Goal: Task Accomplishment & Management: Manage account settings

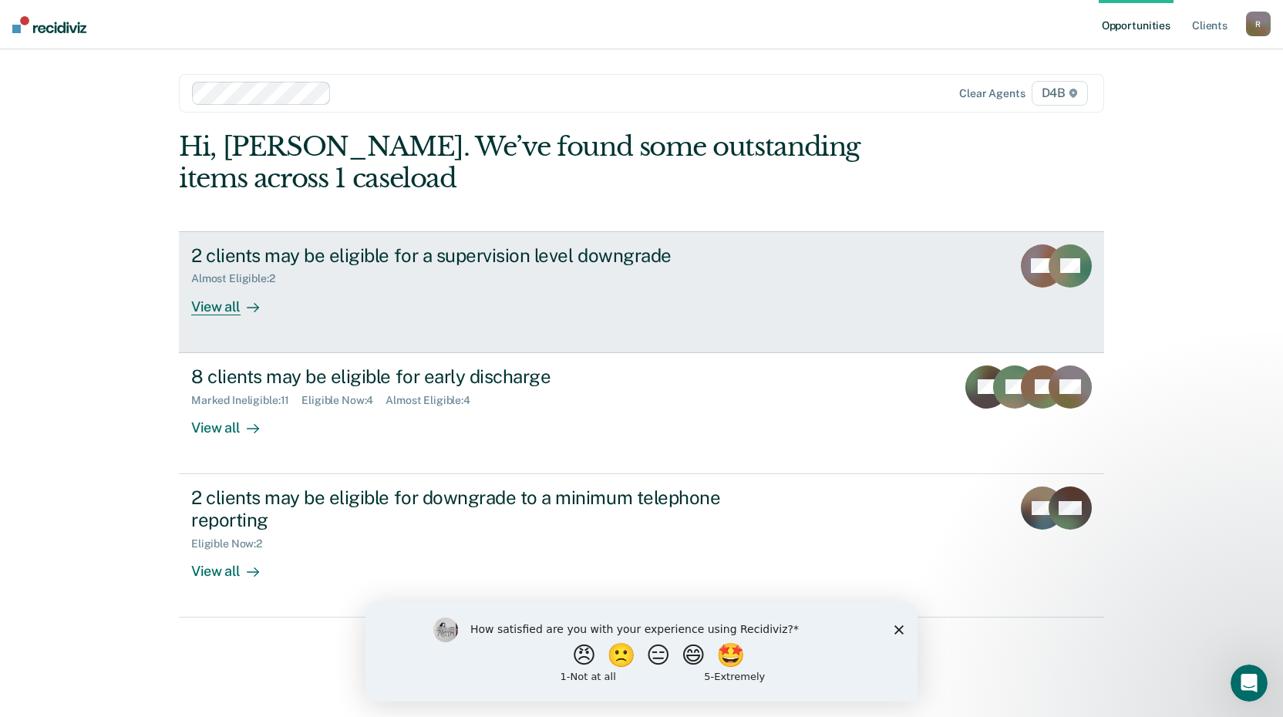
click at [225, 299] on div "View all" at bounding box center [234, 300] width 86 height 30
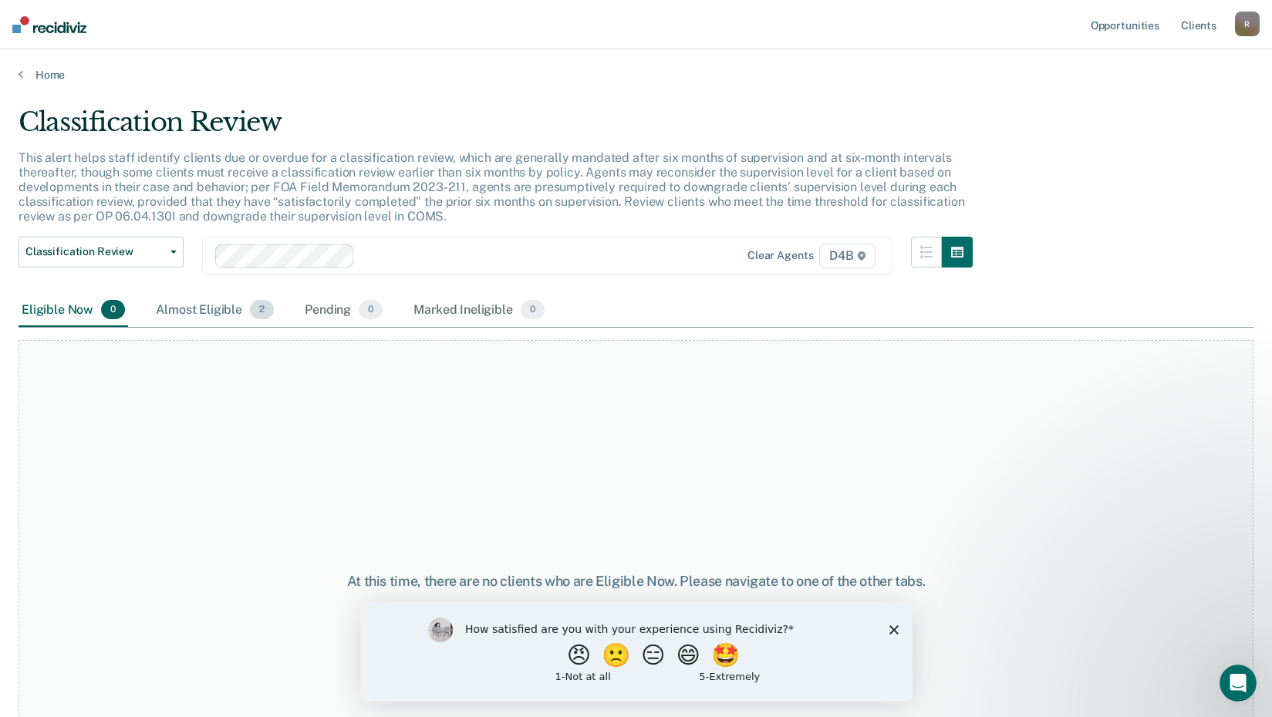
click at [200, 315] on div "Almost Eligible 2" at bounding box center [215, 311] width 124 height 34
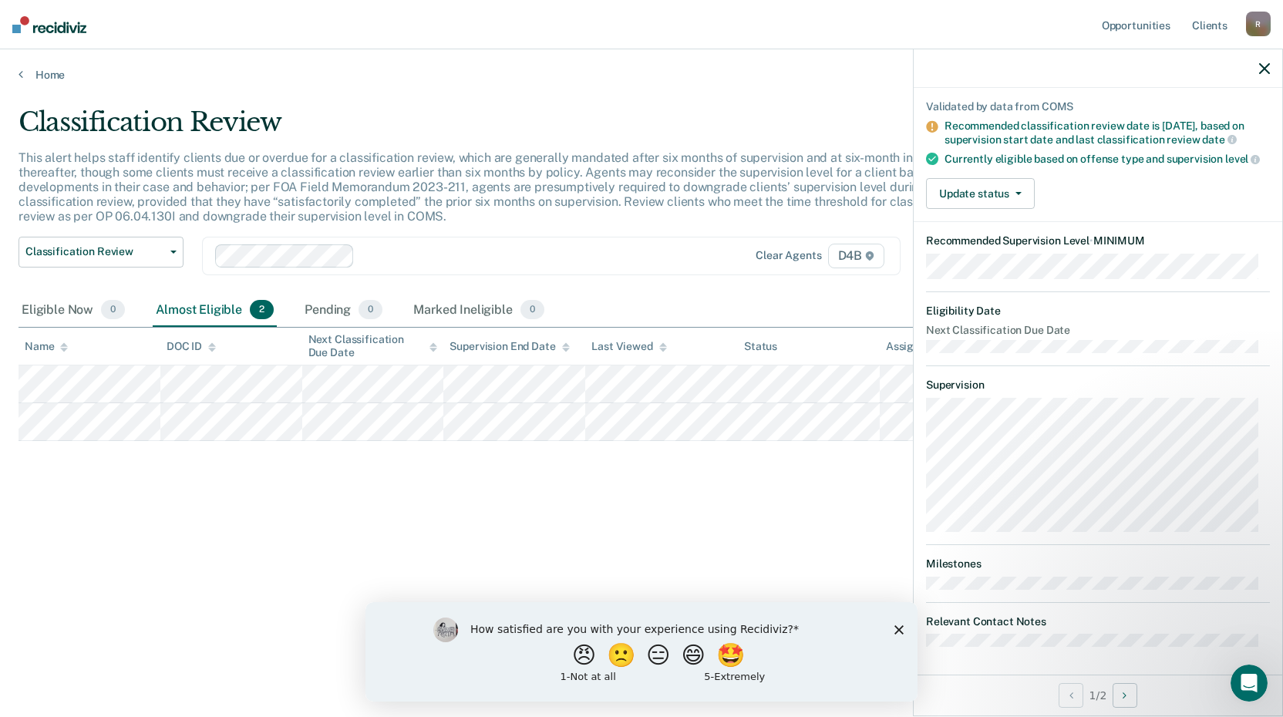
scroll to position [122, 0]
click at [1264, 67] on icon "button" at bounding box center [1264, 68] width 11 height 11
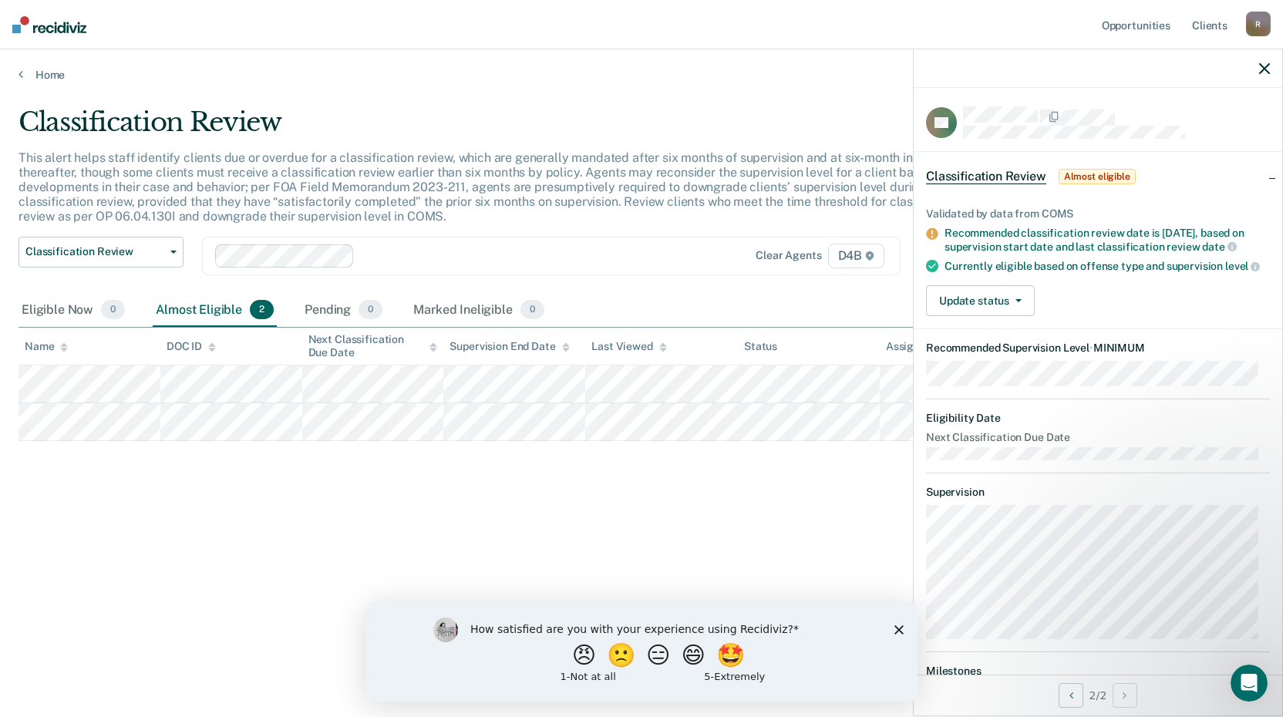
click at [987, 268] on div "Currently eligible based on offense type and supervision level" at bounding box center [1107, 266] width 325 height 14
click at [1269, 66] on icon "button" at bounding box center [1264, 68] width 11 height 11
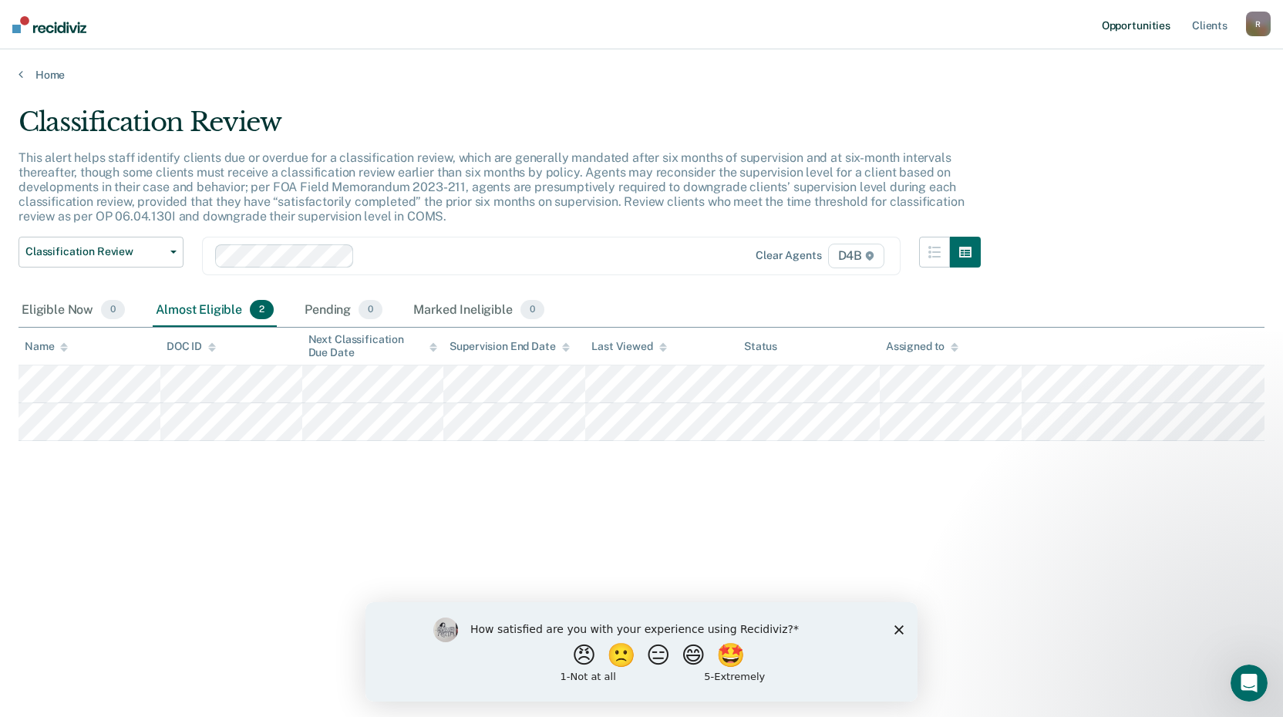
click at [1130, 17] on link "Opportunities" at bounding box center [1136, 24] width 75 height 49
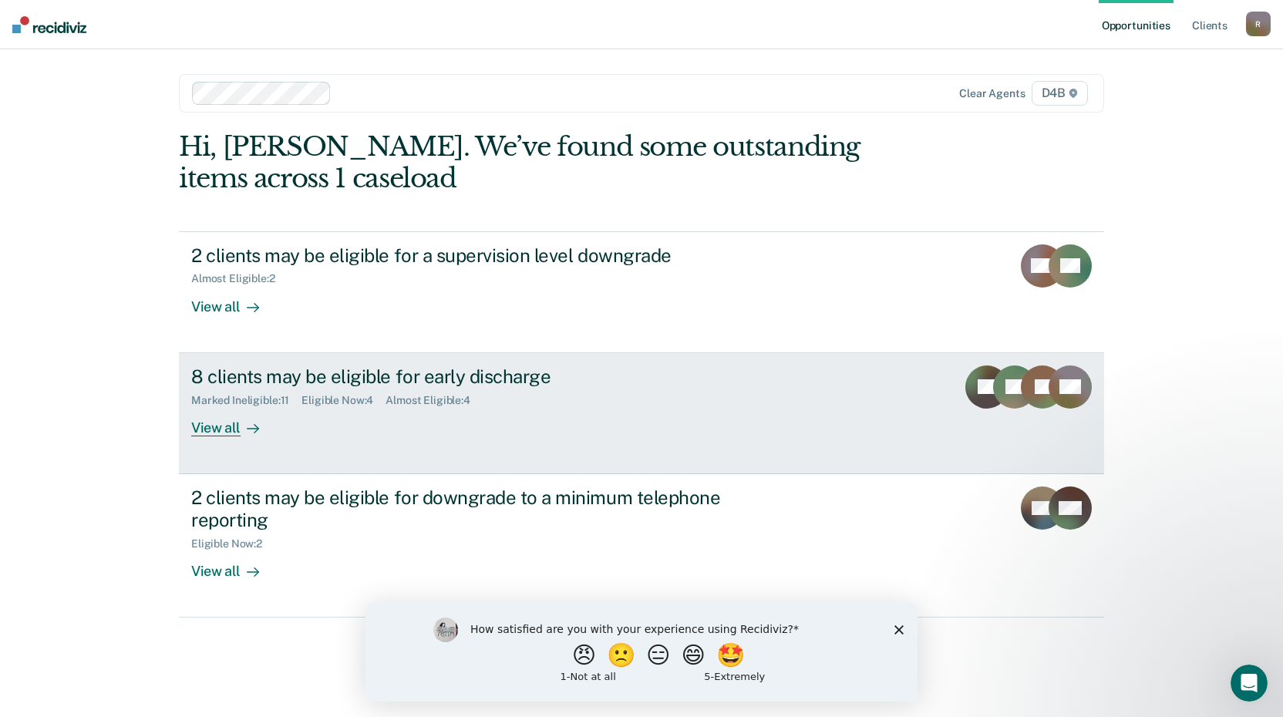
click at [377, 376] on div "8 clients may be eligible for early discharge" at bounding box center [461, 377] width 541 height 22
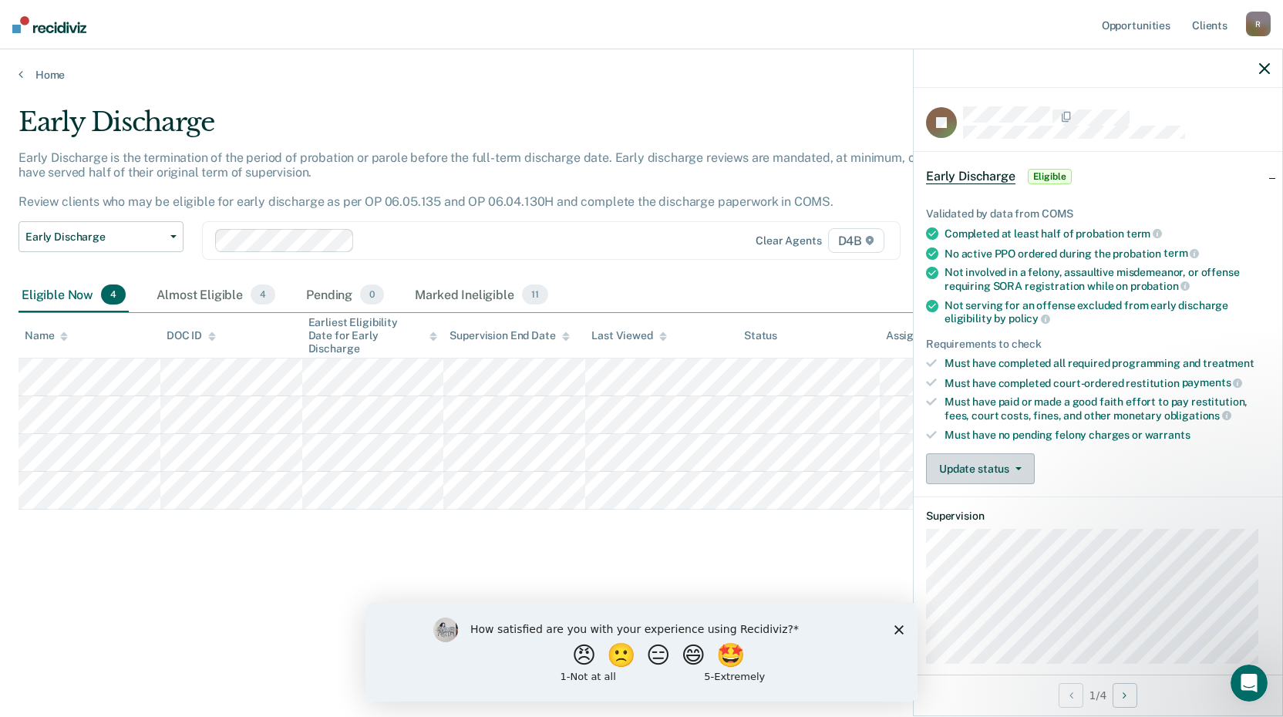
click at [1002, 472] on button "Update status" at bounding box center [980, 468] width 109 height 31
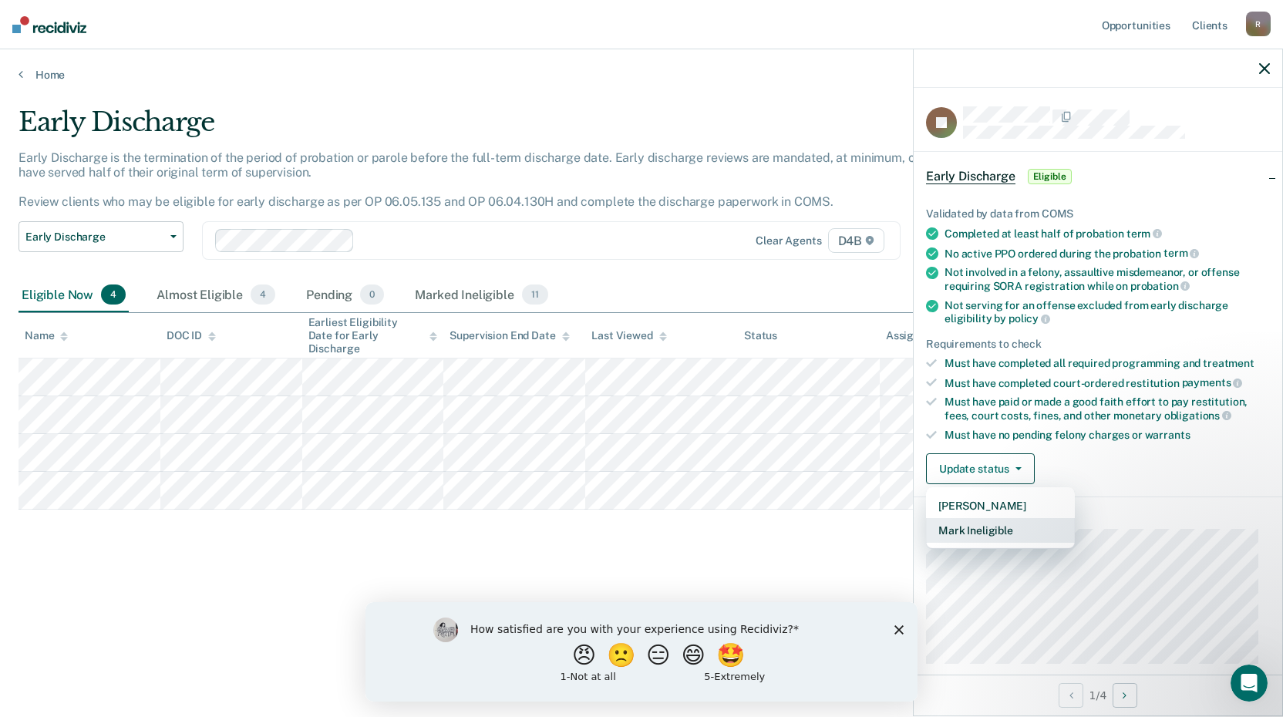
click at [991, 529] on button "Mark Ineligible" at bounding box center [1000, 530] width 149 height 25
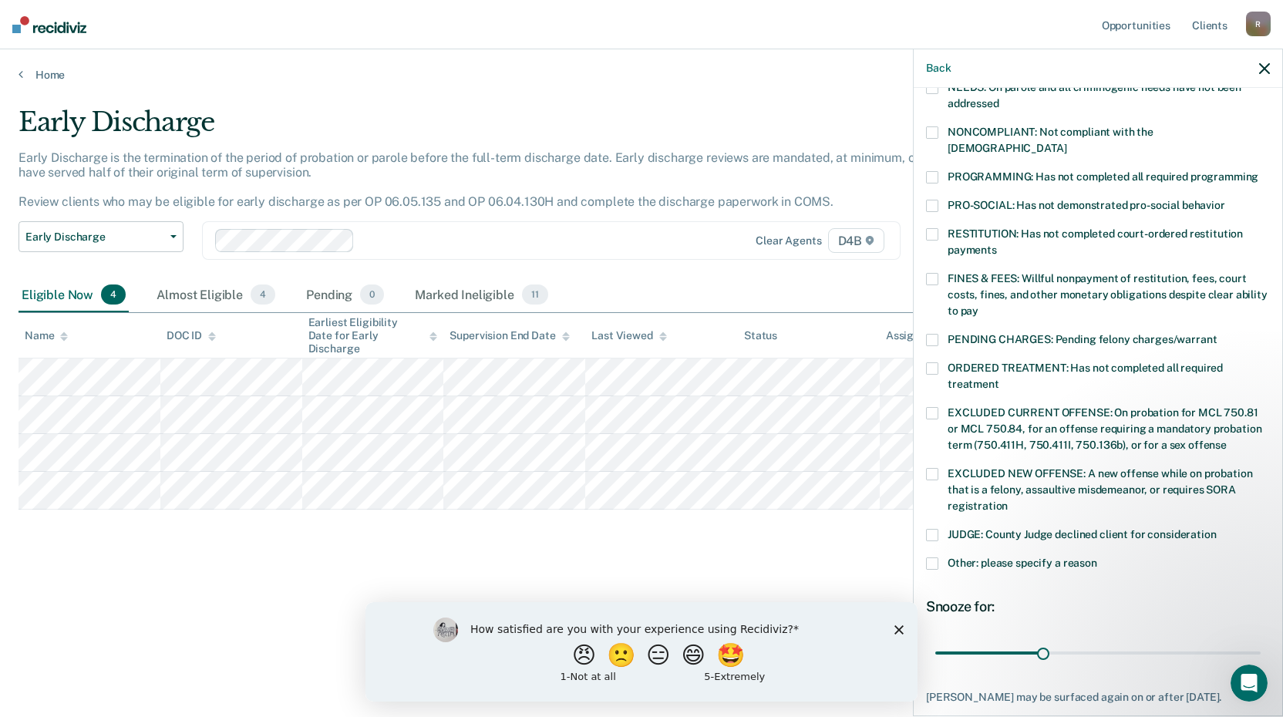
scroll to position [308, 0]
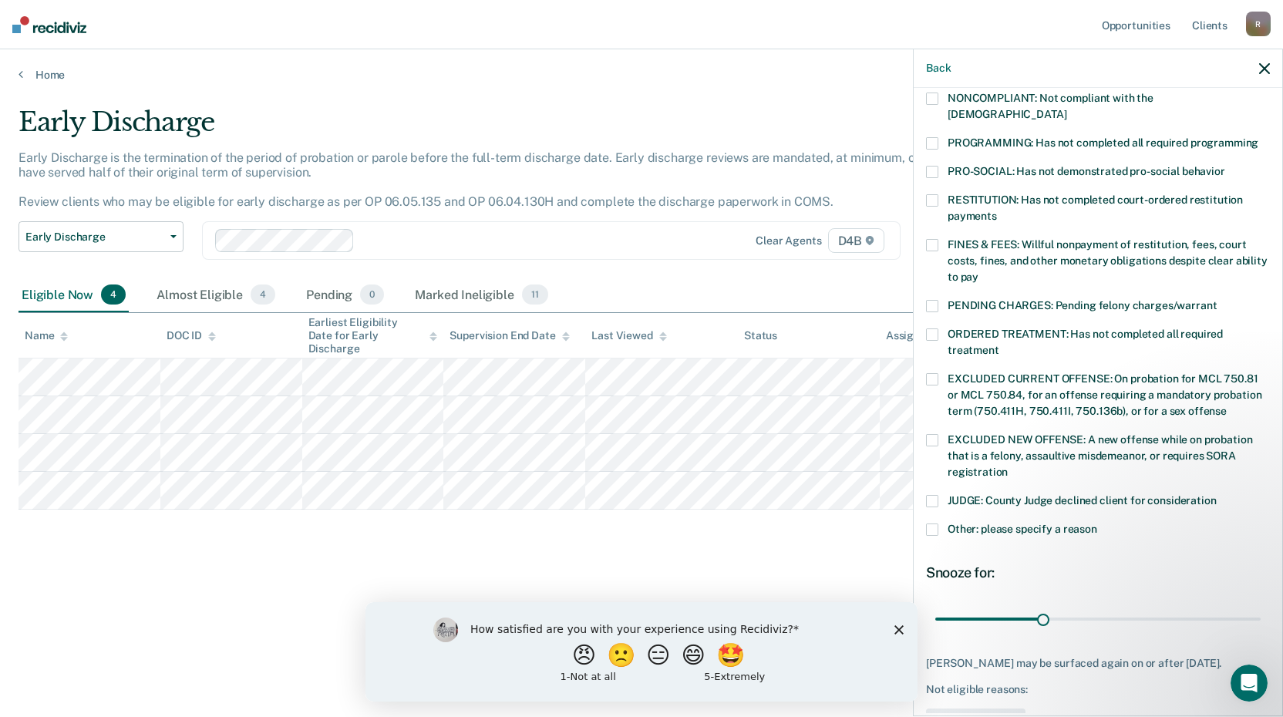
click at [1023, 523] on span "Other: please specify a reason" at bounding box center [1023, 529] width 150 height 12
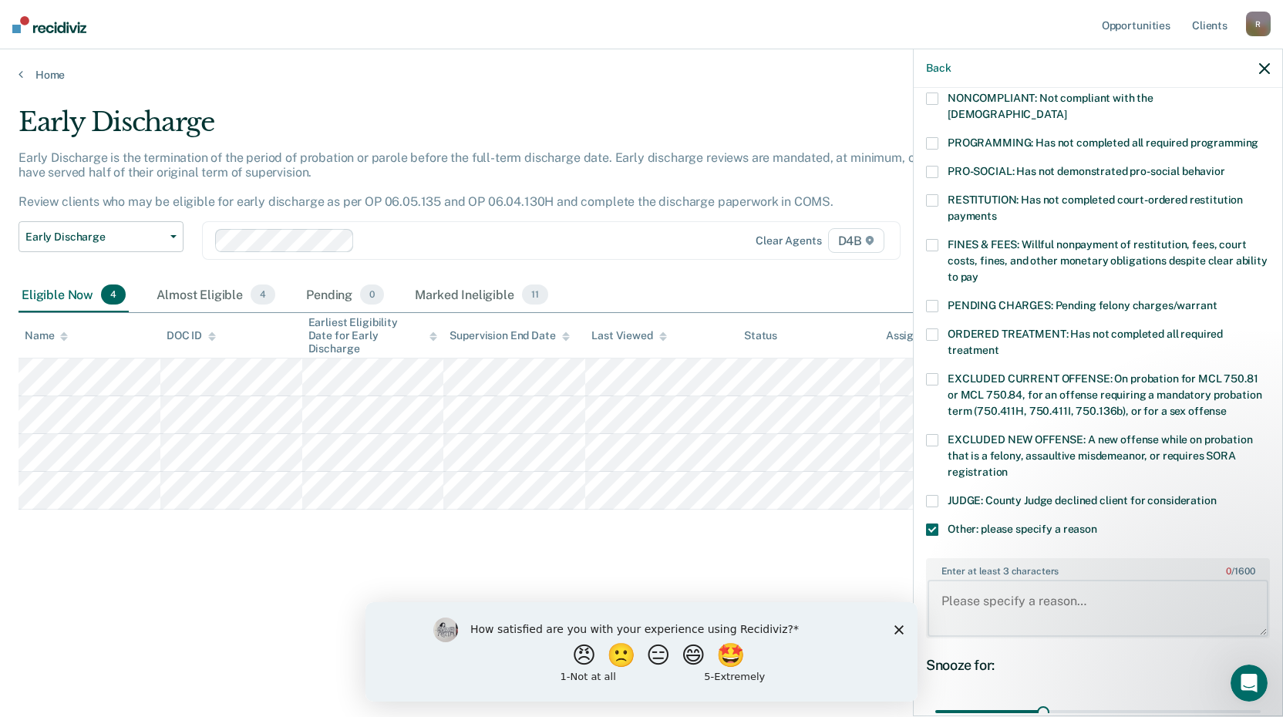
click at [1011, 580] on textarea "Enter at least 3 characters 0 / 1600" at bounding box center [1098, 608] width 341 height 57
type textarea "Sentencing county wants to wait 3 months to see how he does after being taken o…"
drag, startPoint x: 1029, startPoint y: 696, endPoint x: 30, endPoint y: 4, distance: 1215.8
type input "90"
click at [1258, 699] on input "range" at bounding box center [1097, 712] width 325 height 27
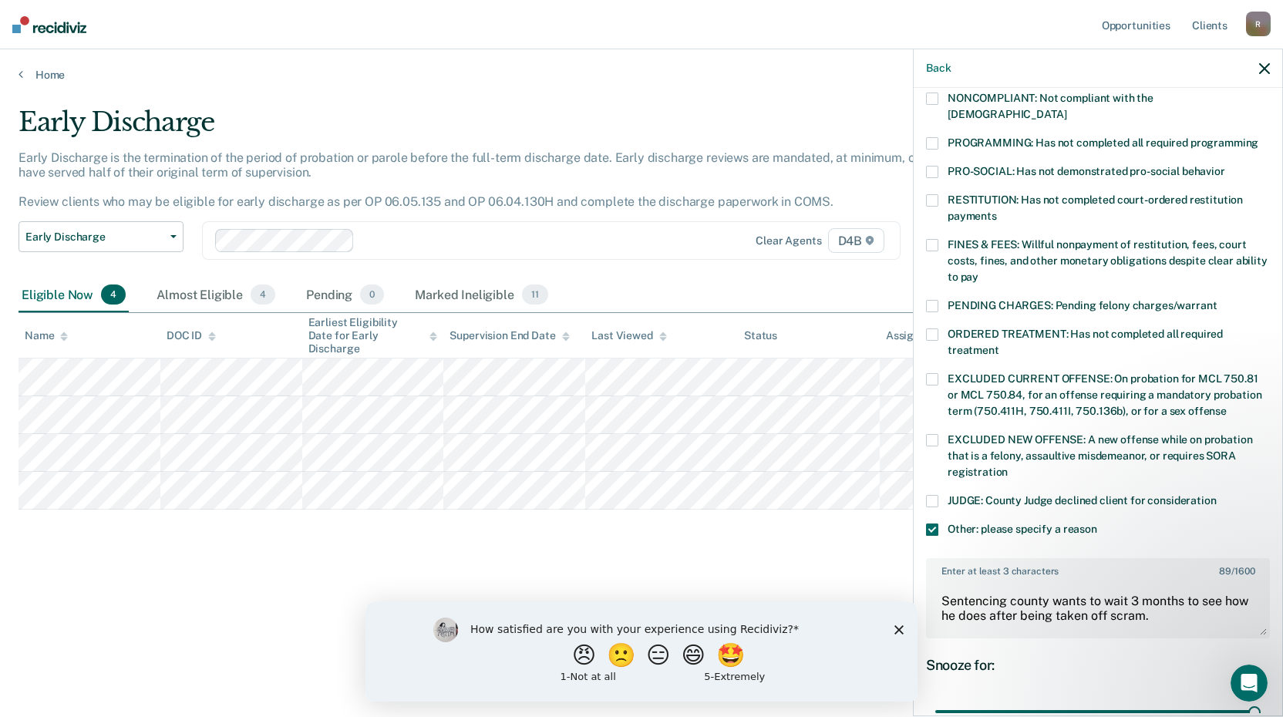
click at [670, 132] on div "Early Discharge" at bounding box center [500, 128] width 962 height 44
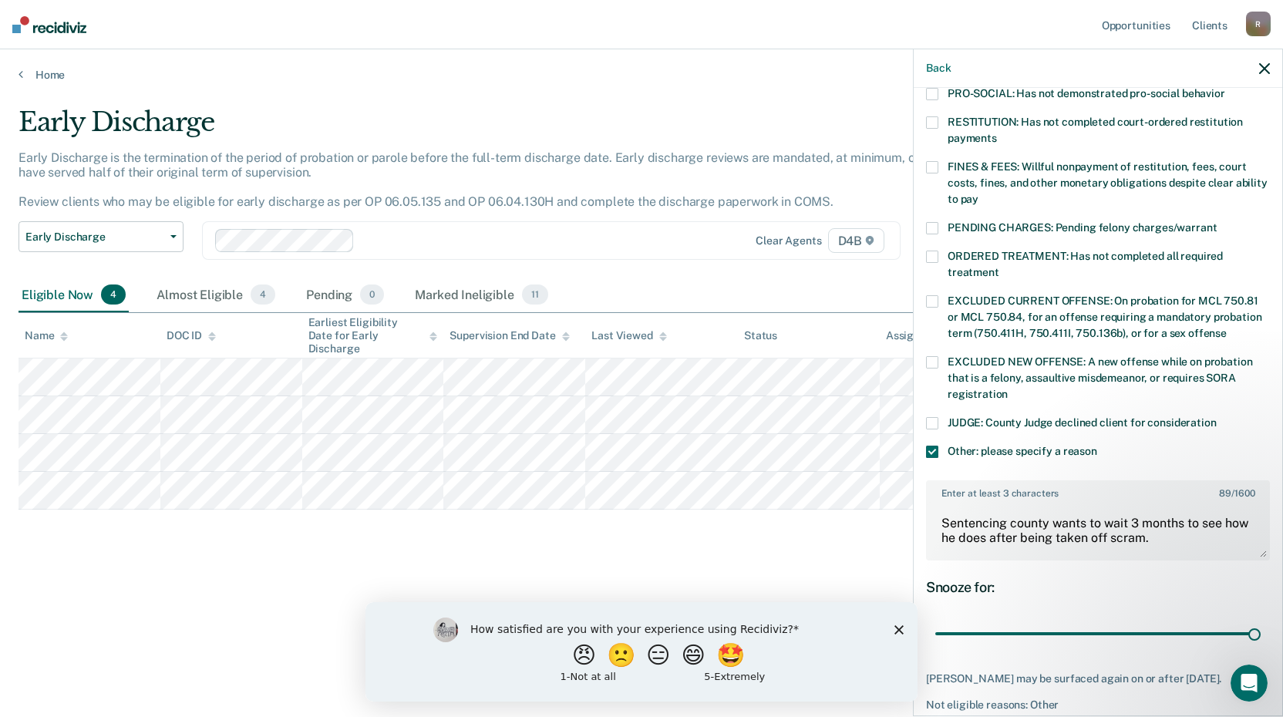
scroll to position [451, 0]
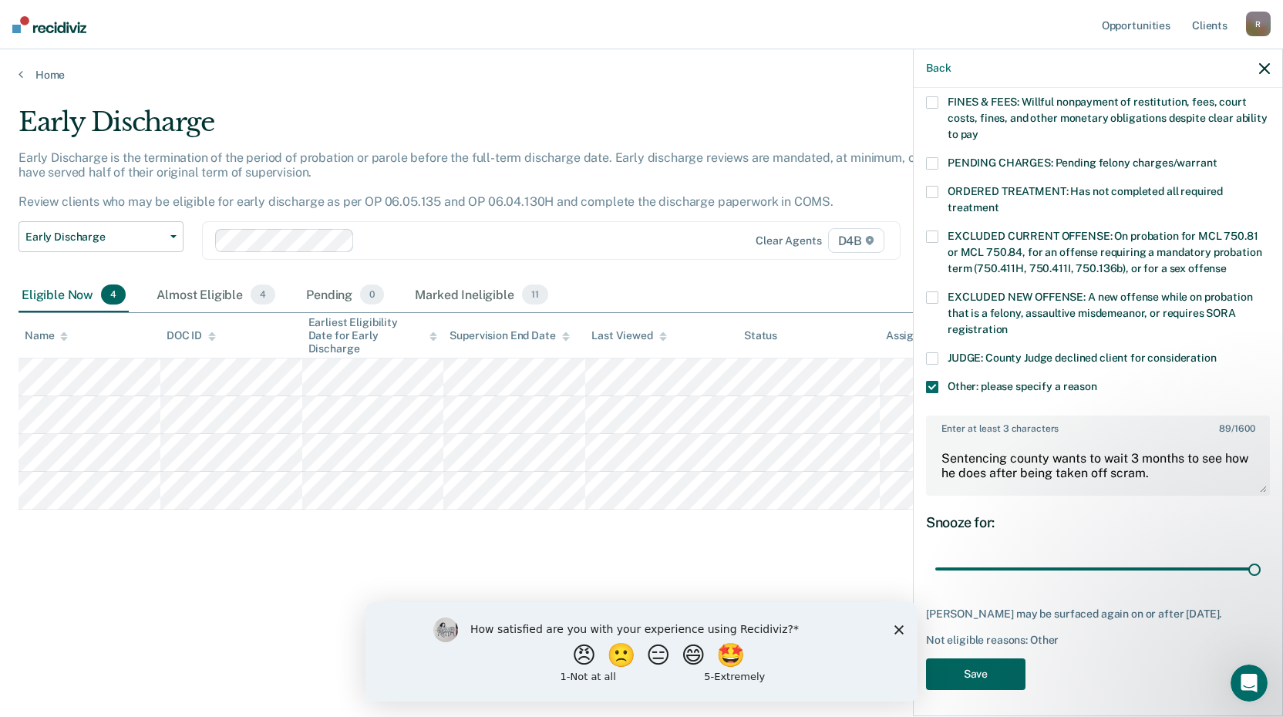
click at [989, 674] on button "Save" at bounding box center [975, 675] width 99 height 32
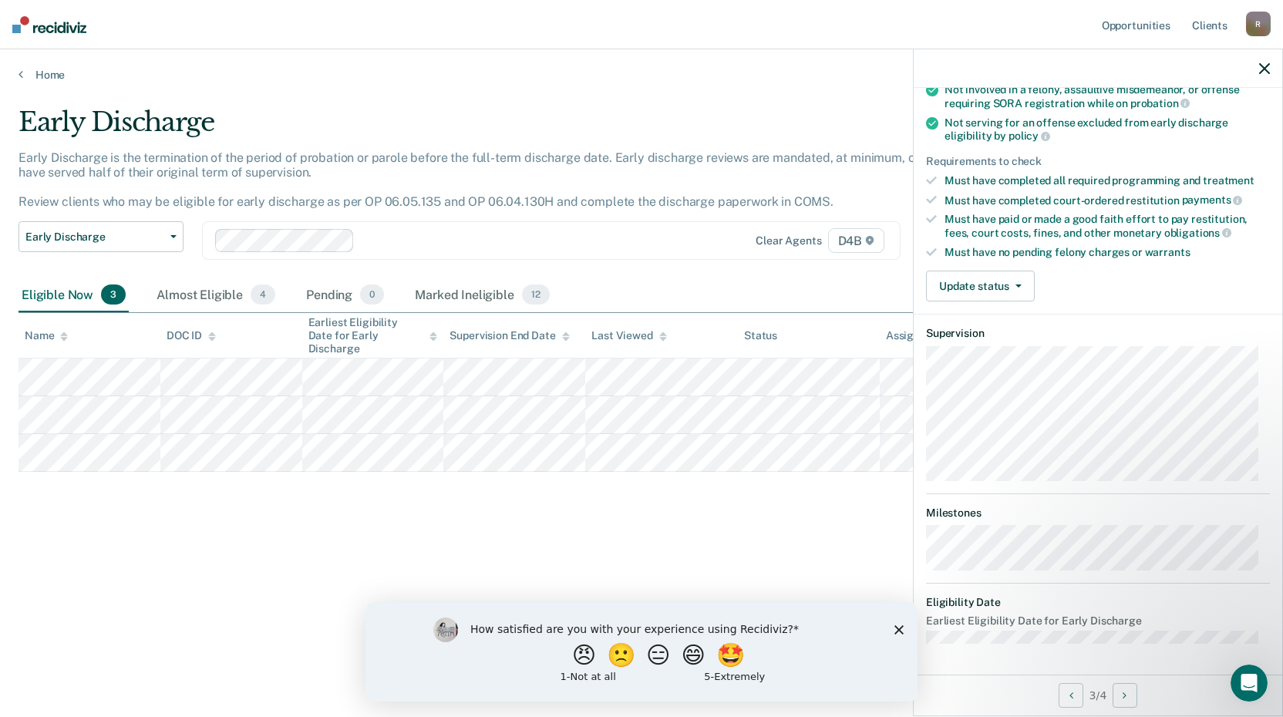
scroll to position [181, 0]
click at [1264, 64] on icon "button" at bounding box center [1264, 68] width 11 height 11
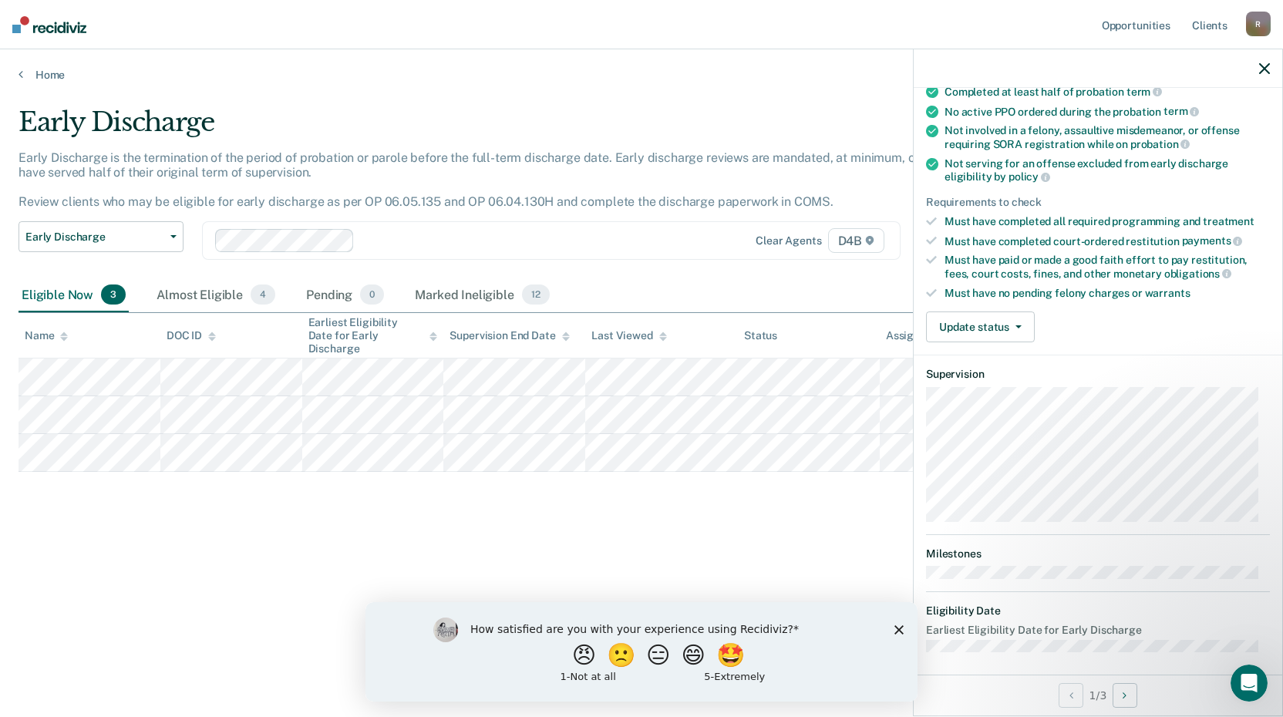
scroll to position [149, 0]
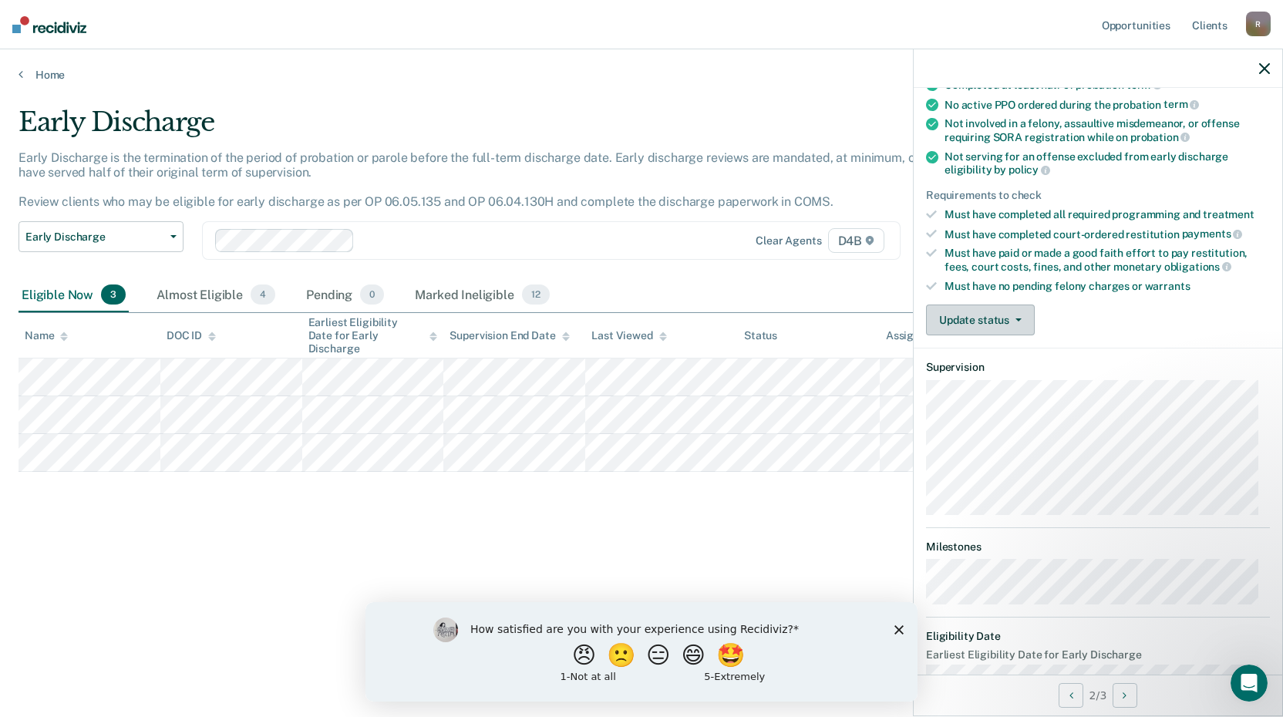
click at [969, 315] on button "Update status" at bounding box center [980, 320] width 109 height 31
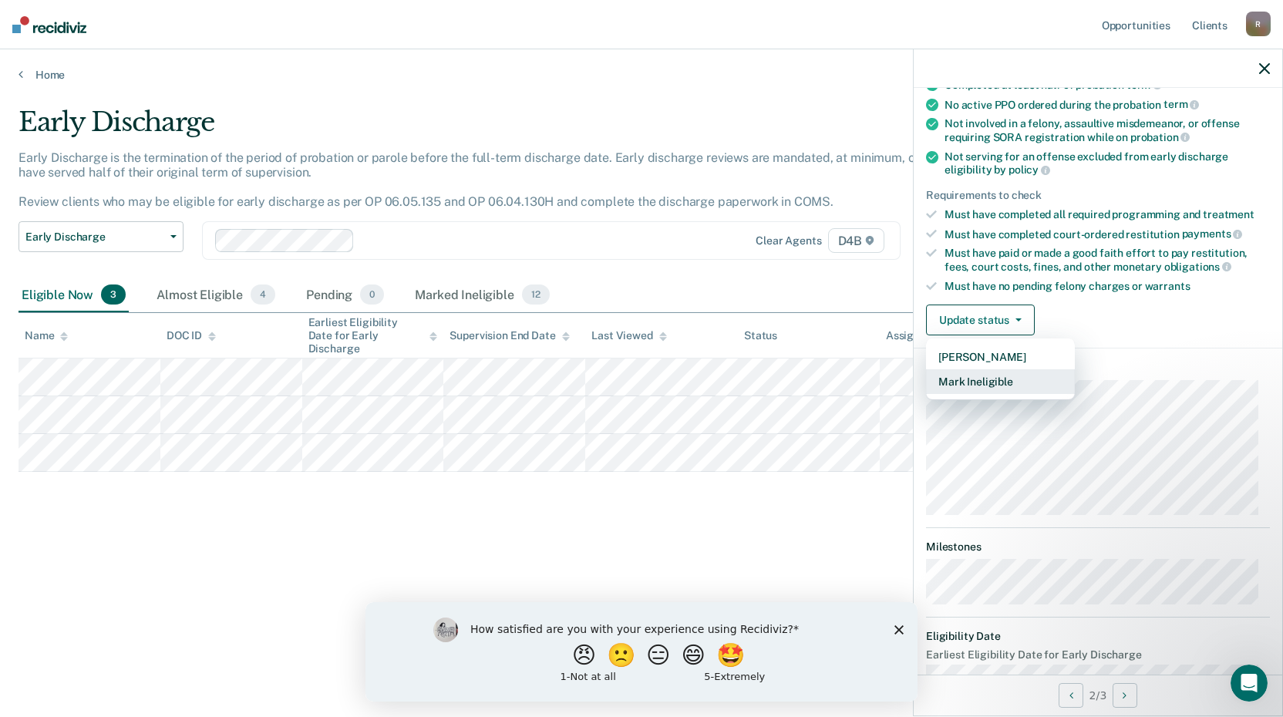
click at [976, 385] on button "Mark Ineligible" at bounding box center [1000, 381] width 149 height 25
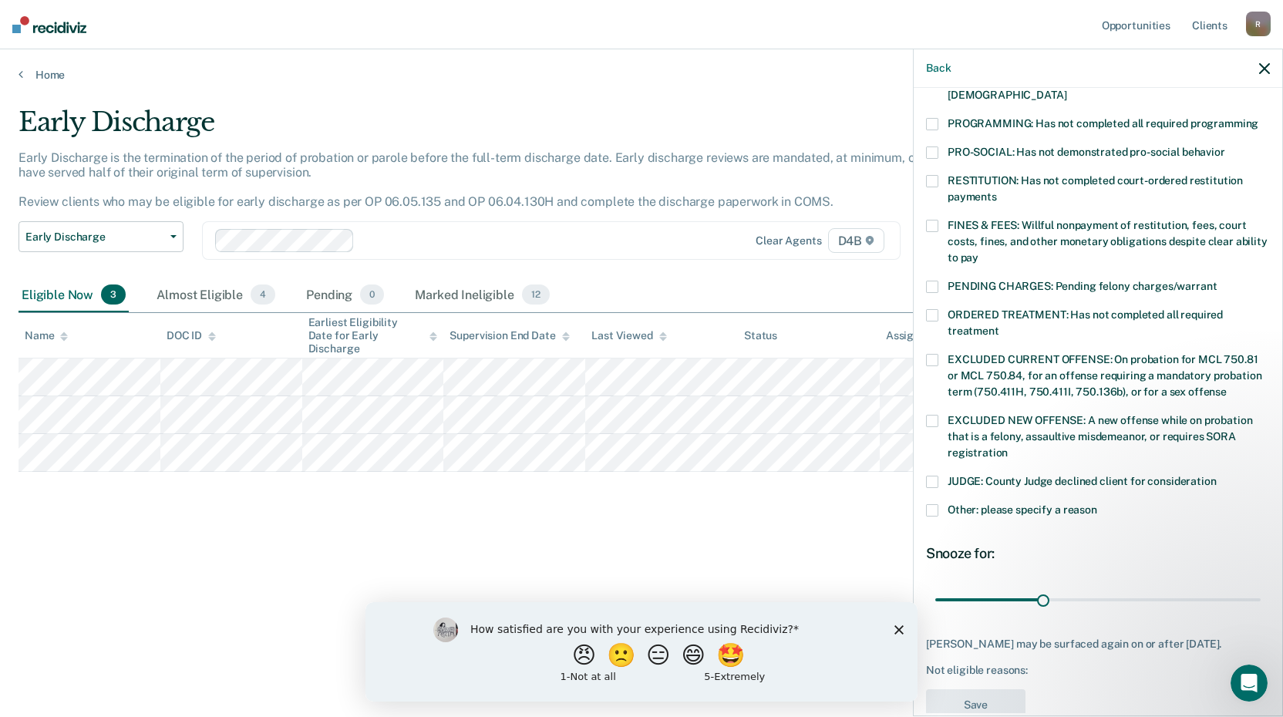
scroll to position [358, 0]
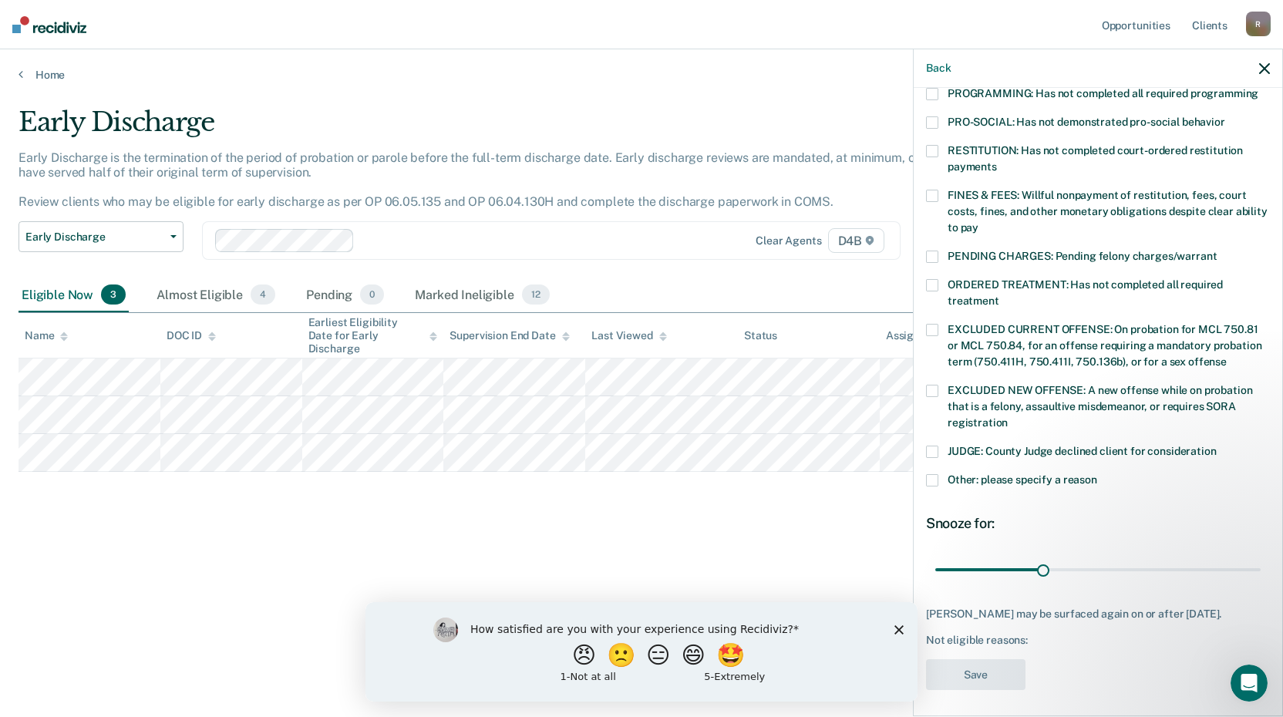
click at [940, 474] on label "Other: please specify a reason" at bounding box center [1098, 482] width 344 height 16
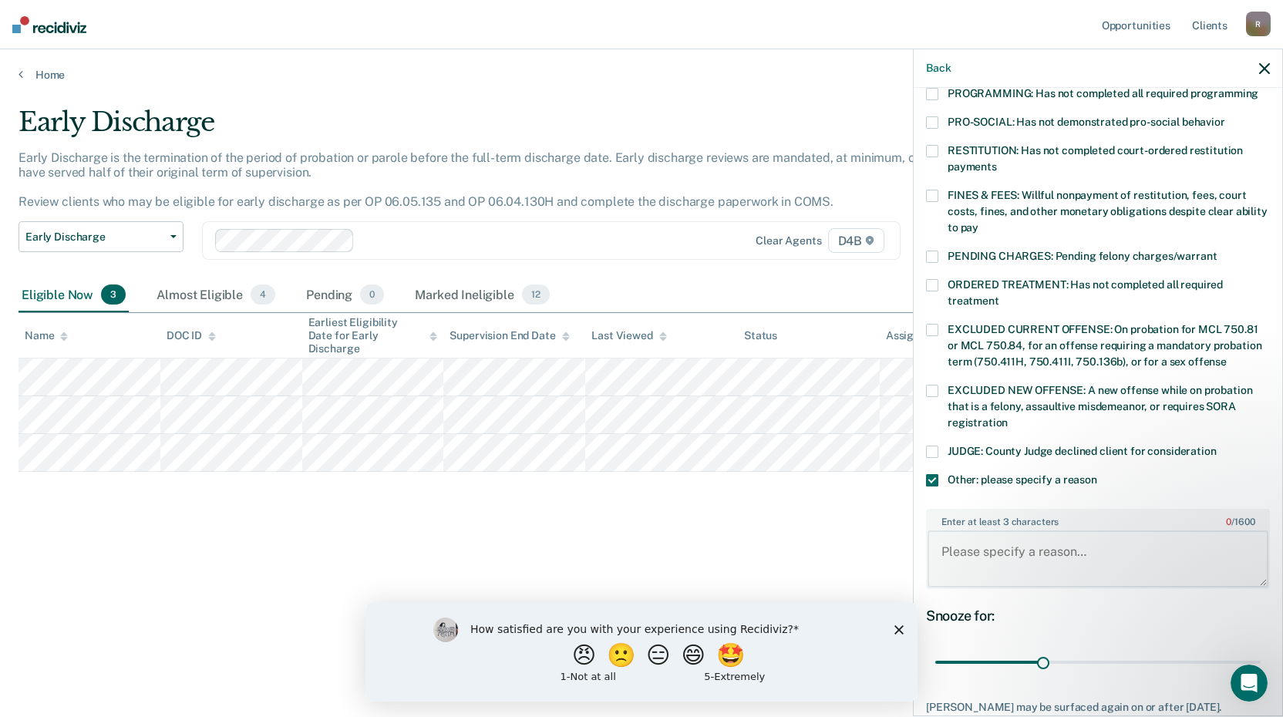
click at [1012, 540] on textarea "Enter at least 3 characters 0 / 1600" at bounding box center [1098, 559] width 341 height 57
type textarea "Is on scram due to a probation violation. Inelgible to be discharged early."
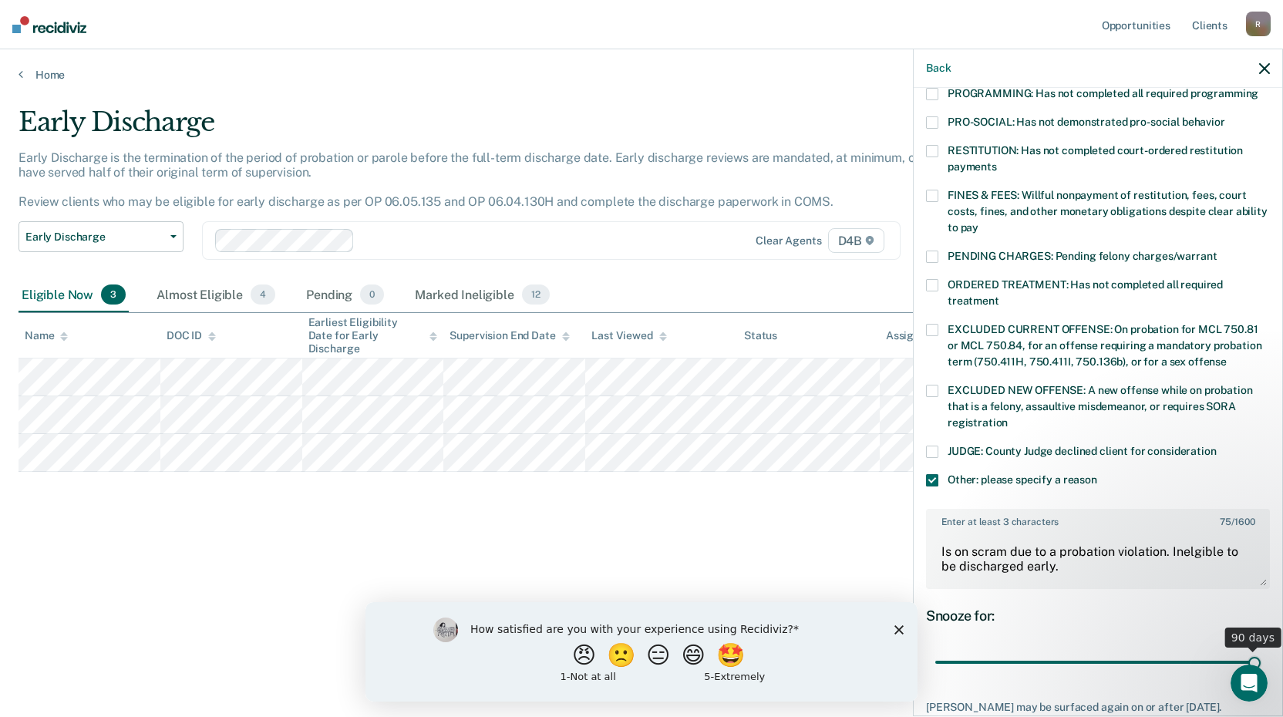
drag, startPoint x: 1039, startPoint y: 641, endPoint x: 1305, endPoint y: 619, distance: 266.1
type input "90"
click at [1261, 649] on input "range" at bounding box center [1097, 662] width 325 height 27
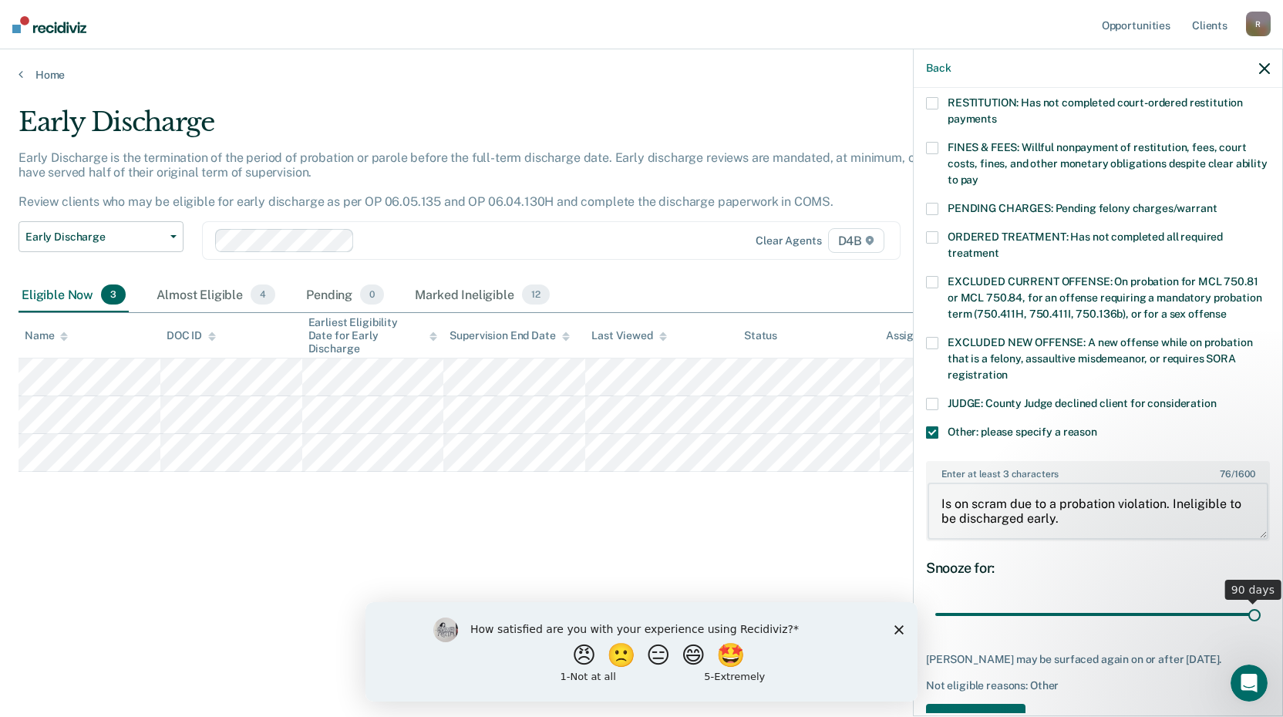
scroll to position [451, 0]
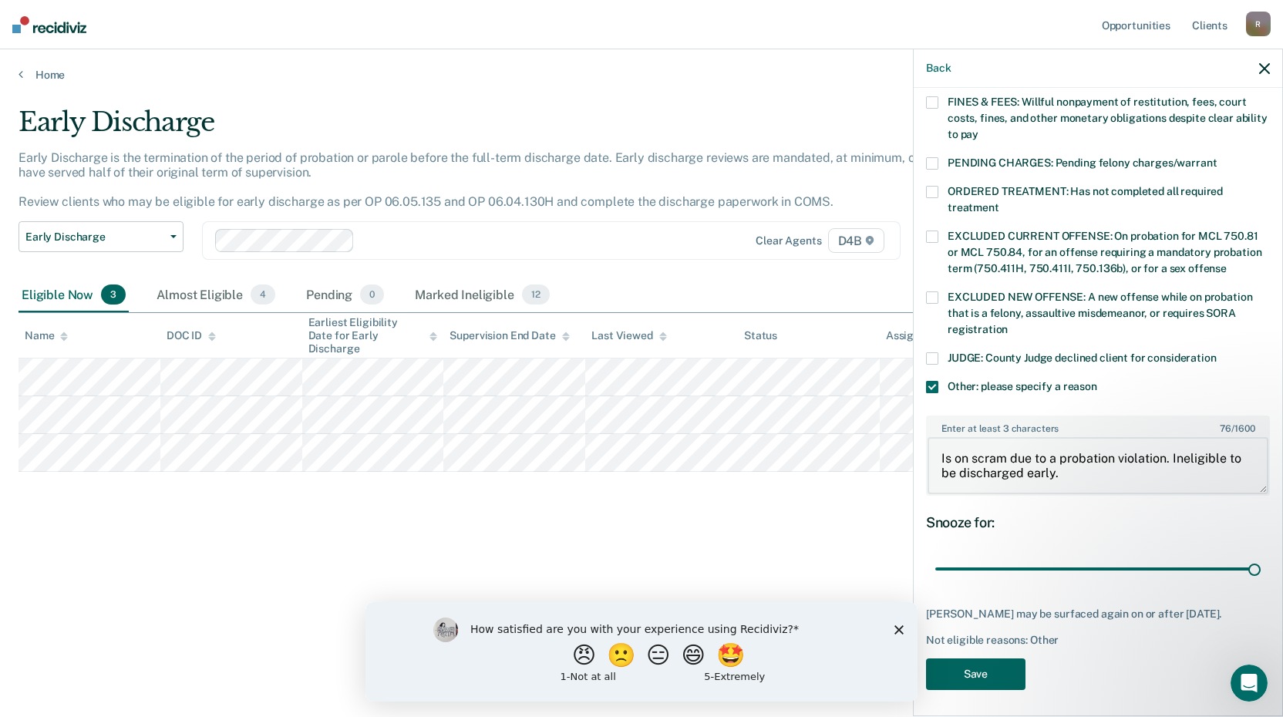
type textarea "Is on scram due to a probation violation. Ineligible to be discharged early."
click at [991, 666] on button "Save" at bounding box center [975, 675] width 99 height 32
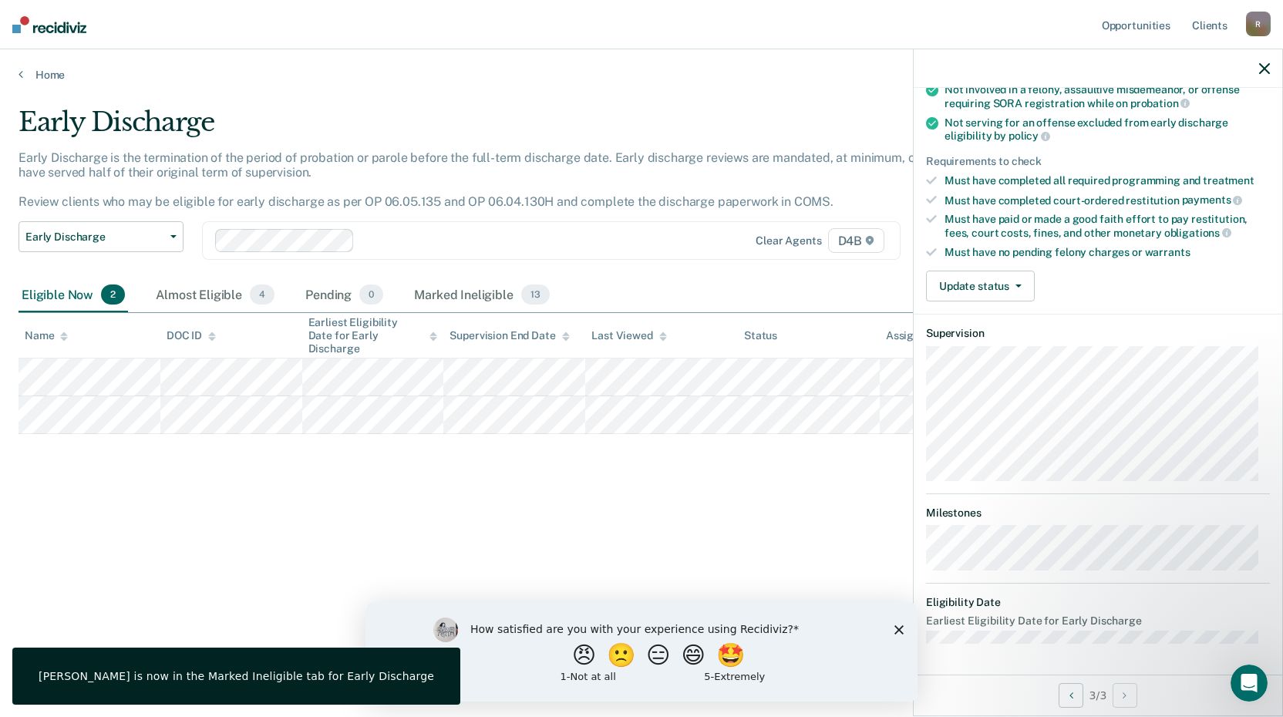
scroll to position [149, 0]
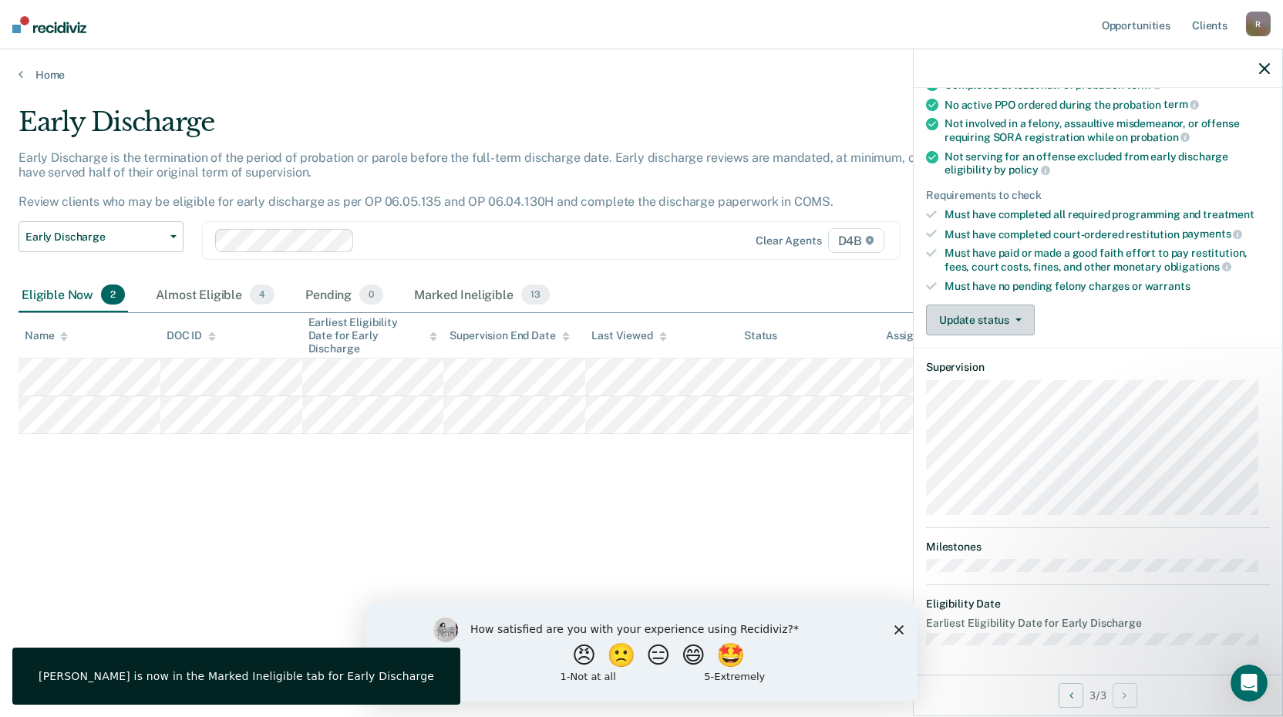
click at [975, 318] on button "Update status" at bounding box center [980, 320] width 109 height 31
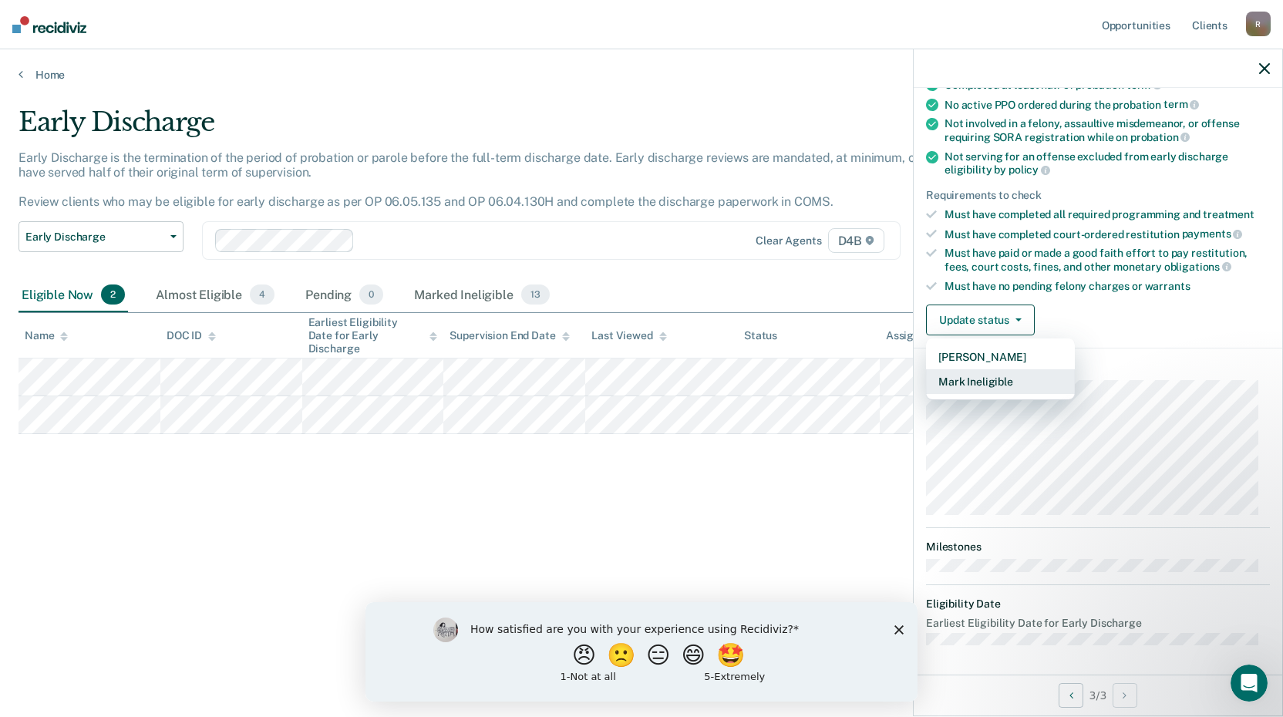
click at [977, 374] on button "Mark Ineligible" at bounding box center [1000, 381] width 149 height 25
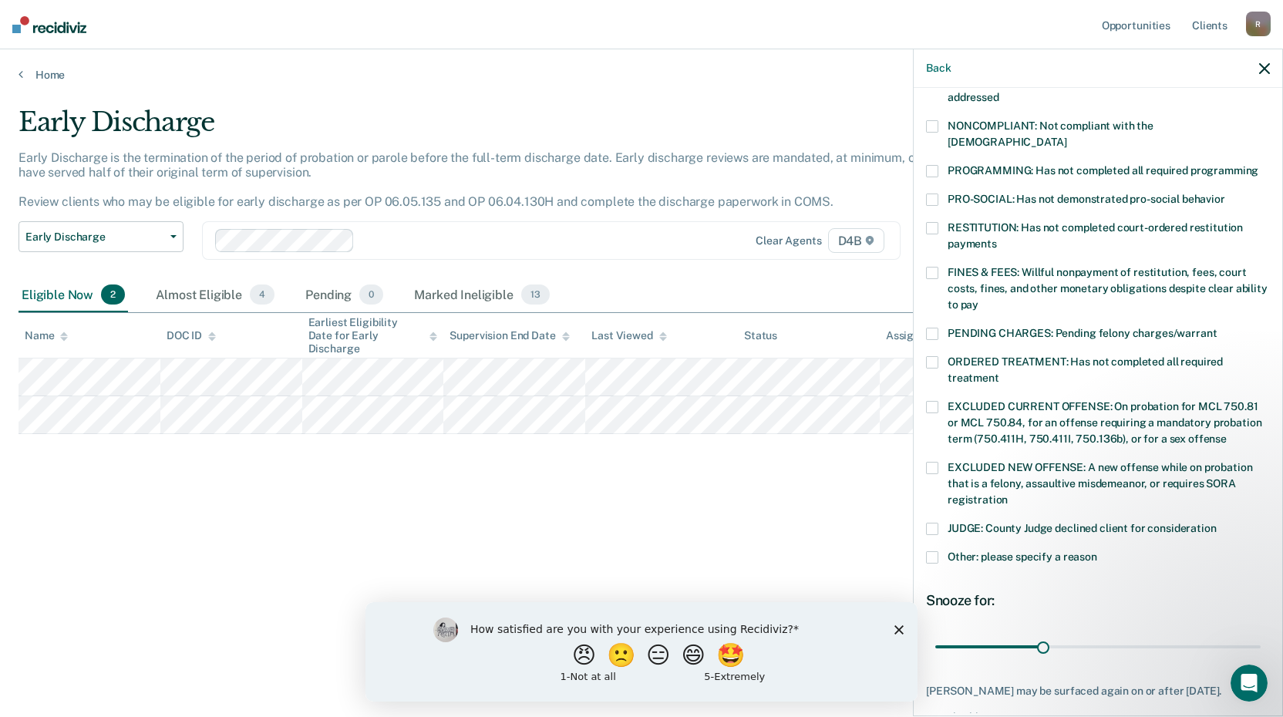
scroll to position [204, 0]
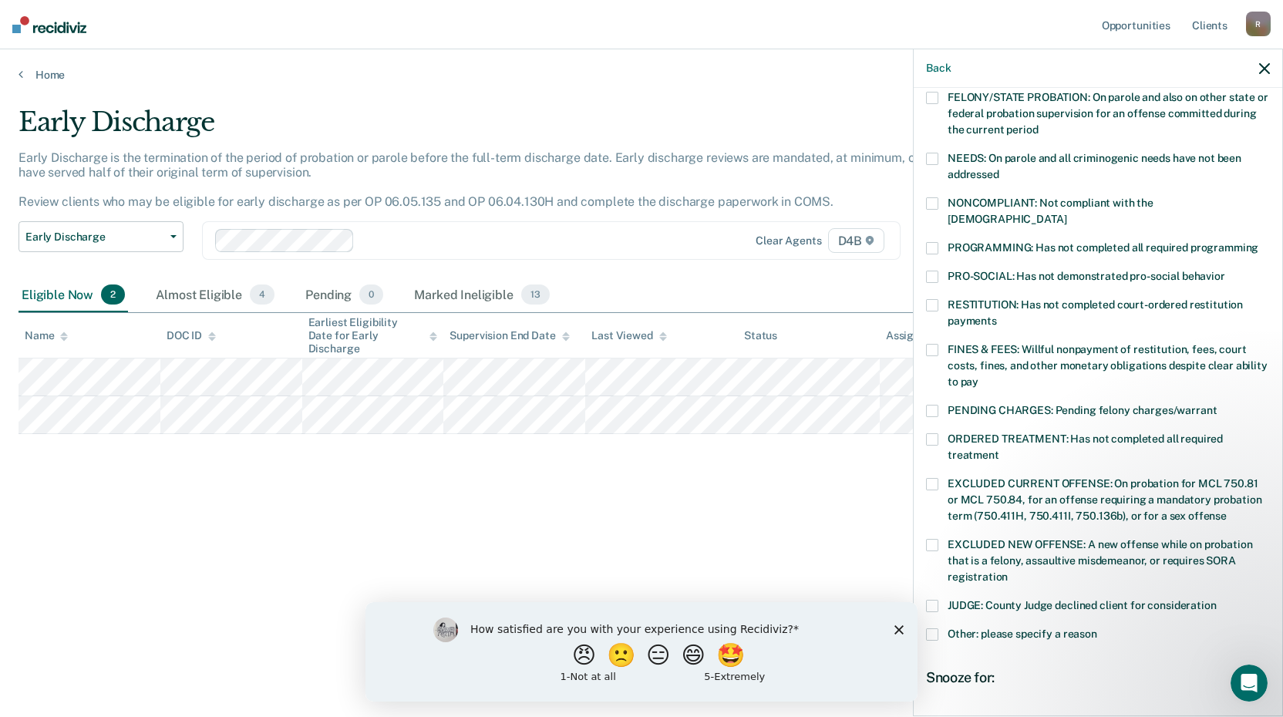
click at [928, 203] on span at bounding box center [932, 203] width 12 height 12
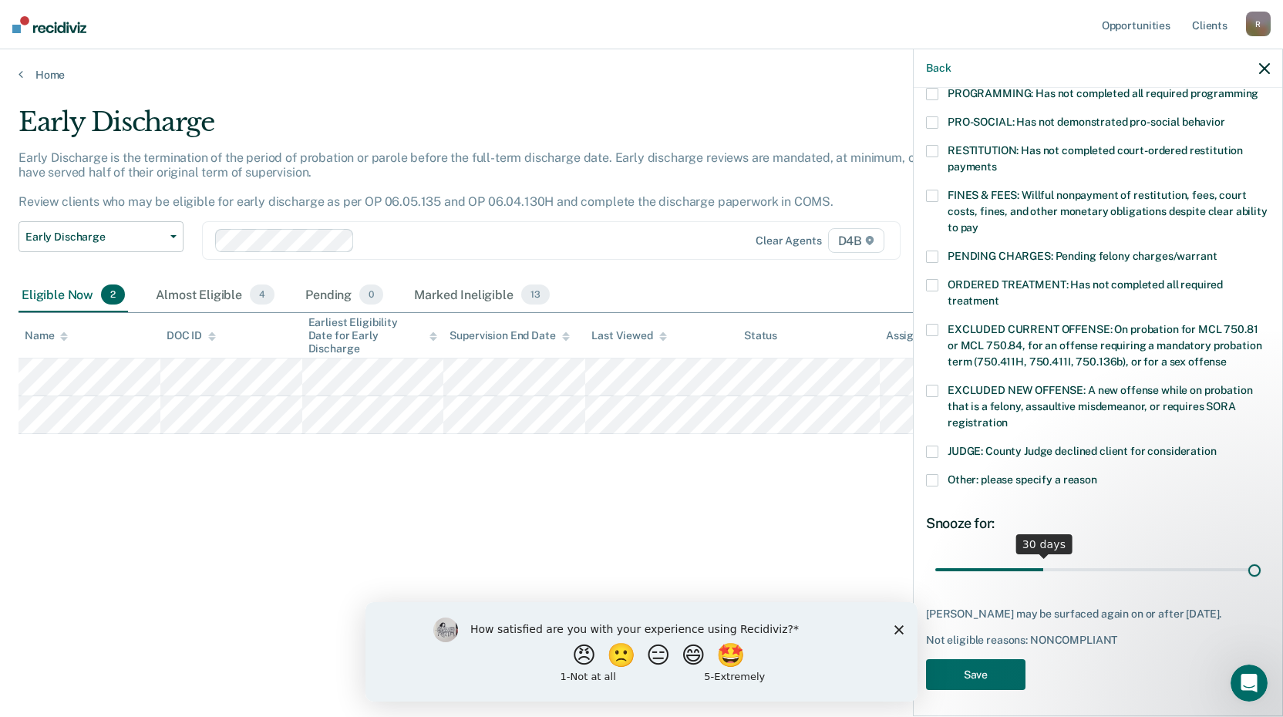
scroll to position [358, 0]
drag, startPoint x: 1044, startPoint y: 551, endPoint x: 1336, endPoint y: 512, distance: 294.0
type input "90"
click at [1261, 556] on input "range" at bounding box center [1097, 569] width 325 height 27
click at [988, 662] on button "Save" at bounding box center [975, 675] width 99 height 32
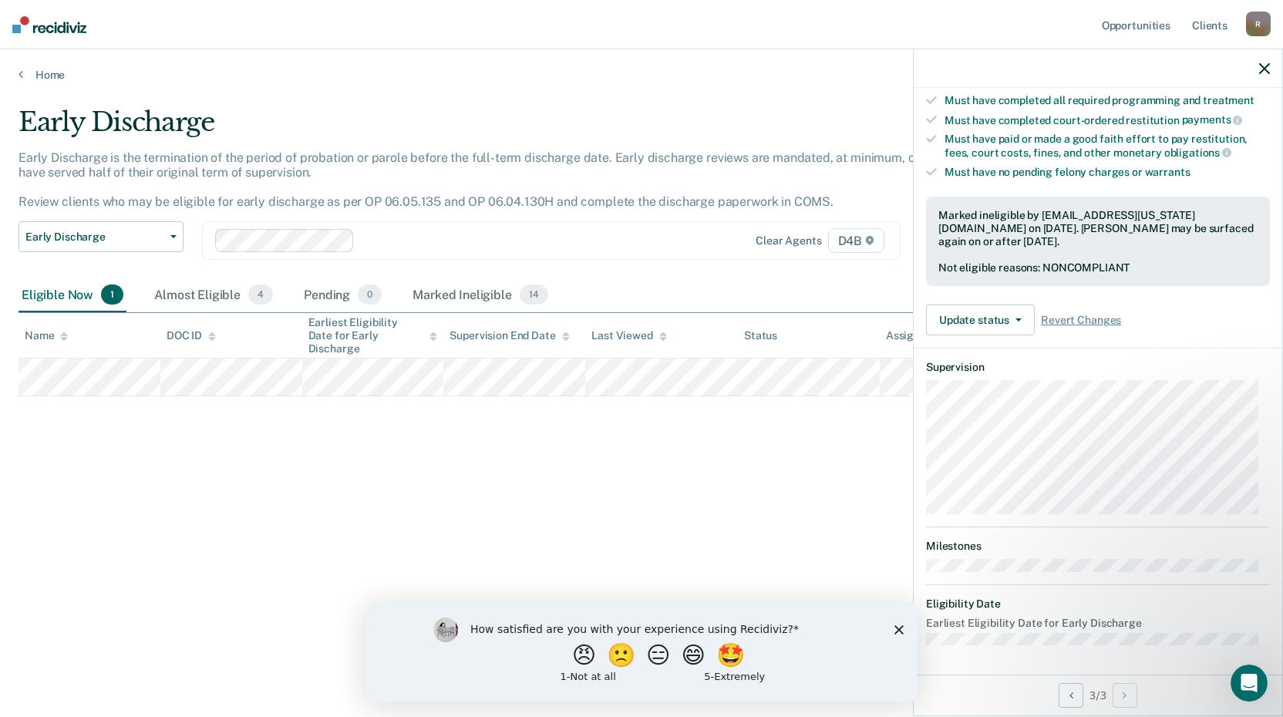
scroll to position [149, 0]
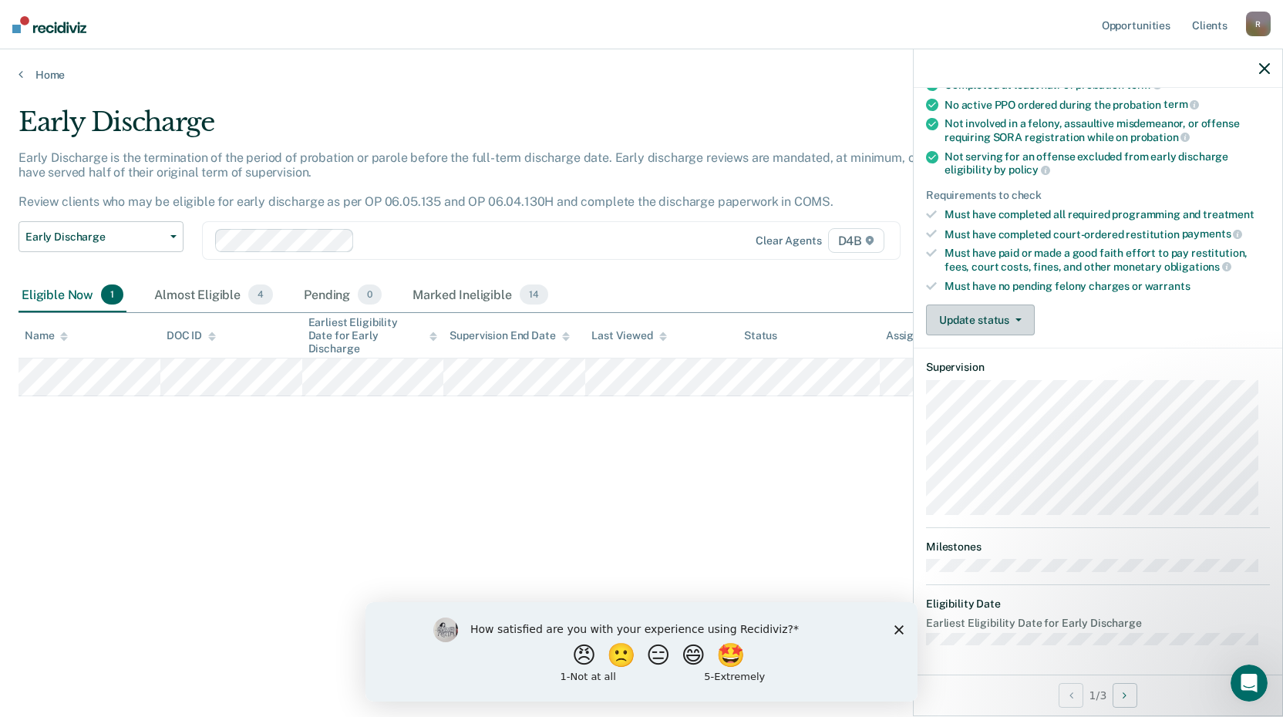
click at [987, 322] on button "Update status" at bounding box center [980, 320] width 109 height 31
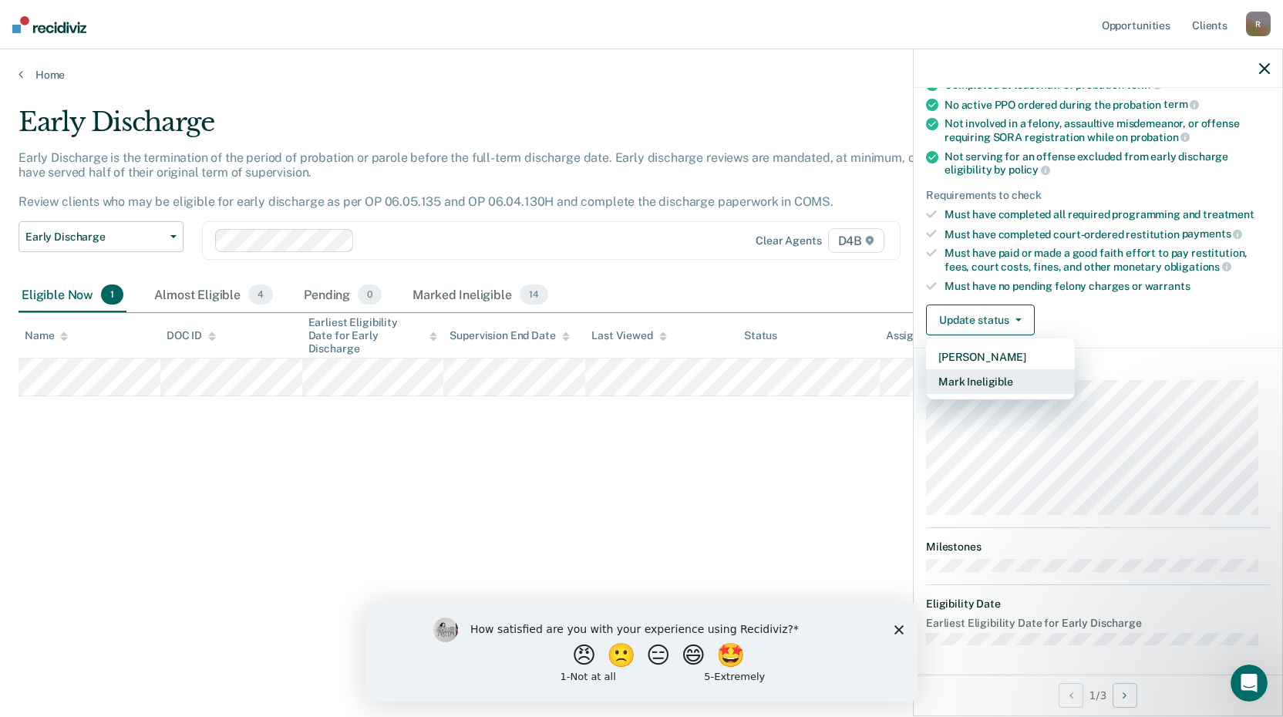
click at [976, 374] on button "Mark Ineligible" at bounding box center [1000, 381] width 149 height 25
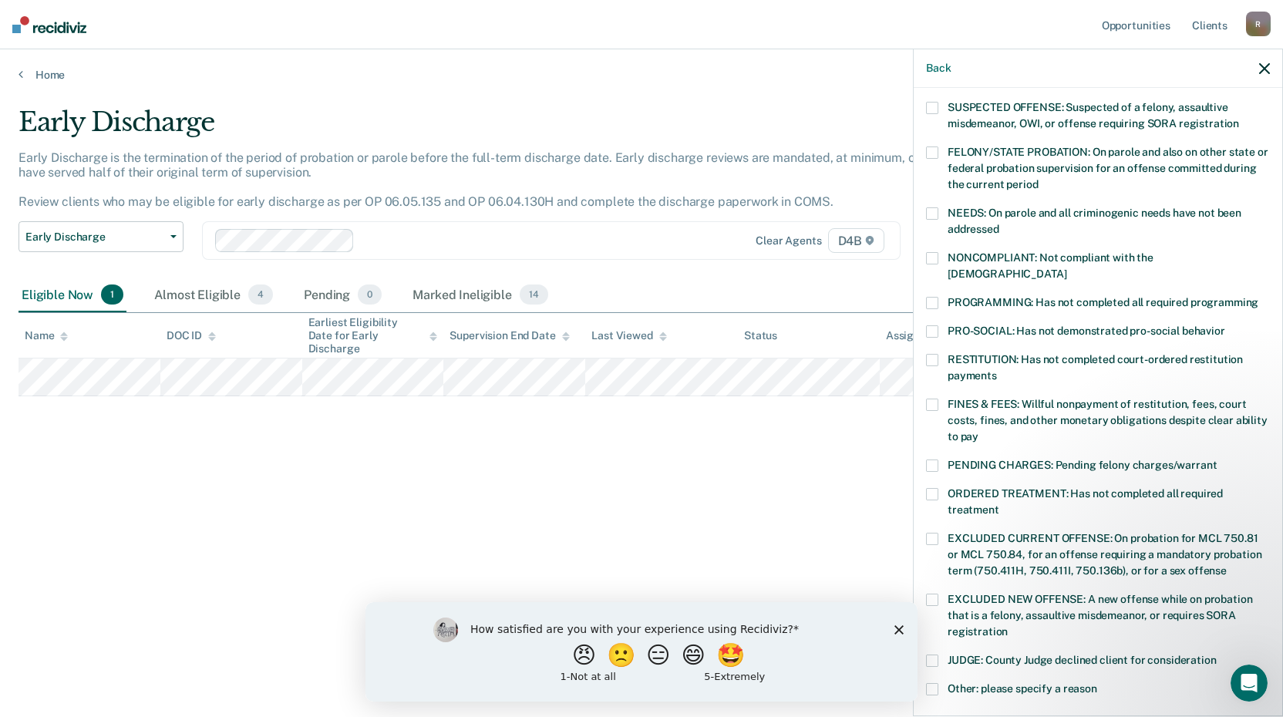
click at [931, 399] on span at bounding box center [932, 405] width 12 height 12
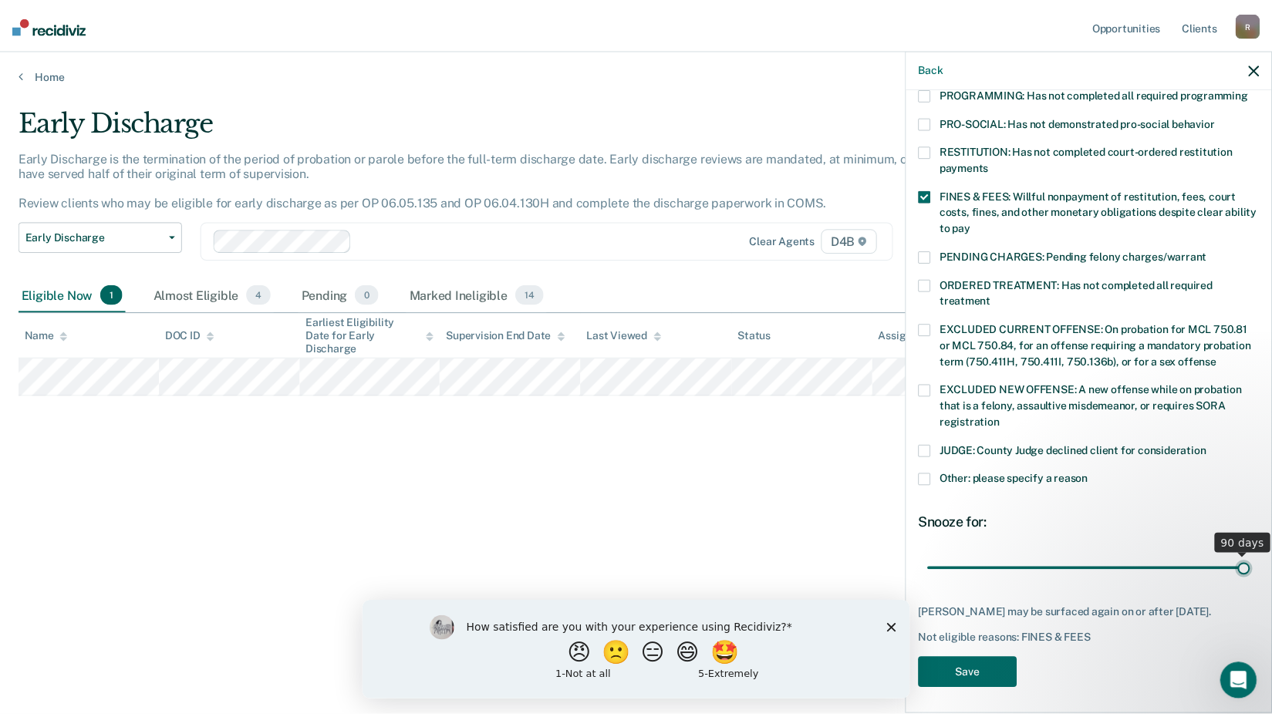
scroll to position [358, 0]
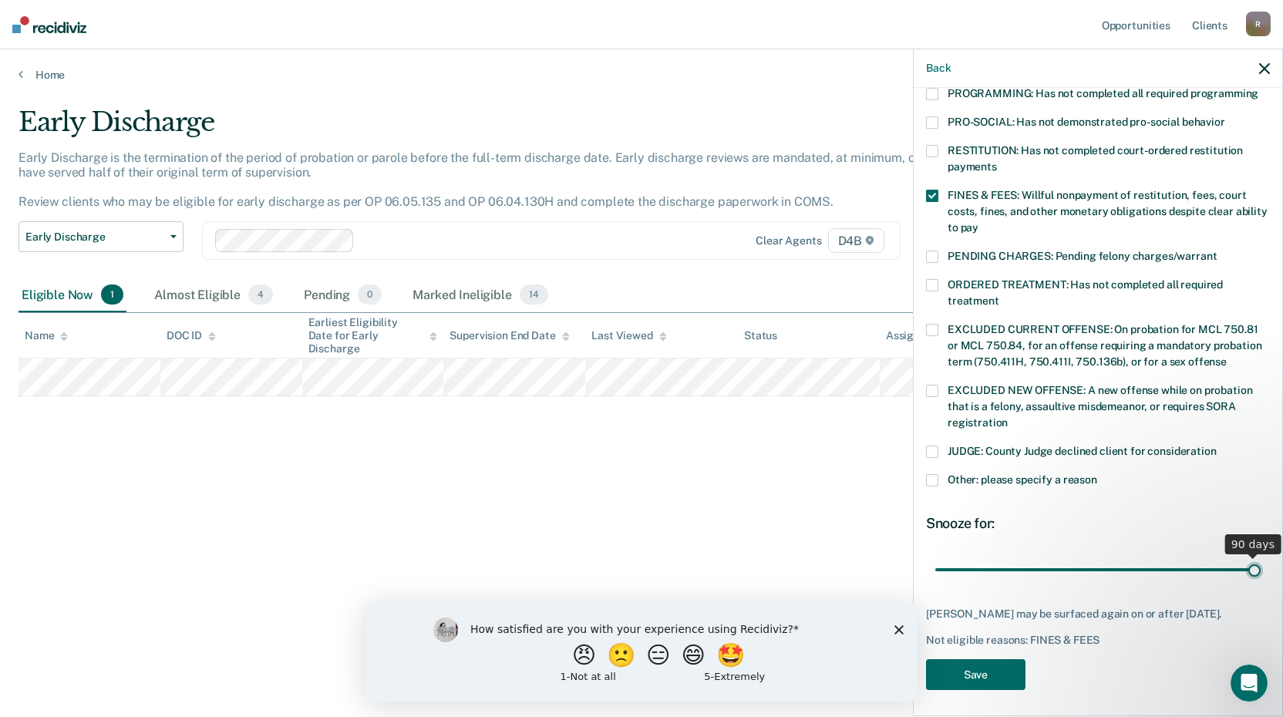
drag, startPoint x: 1043, startPoint y: 553, endPoint x: 1376, endPoint y: 536, distance: 332.8
type input "90"
click at [1261, 556] on input "range" at bounding box center [1097, 569] width 325 height 27
click at [985, 659] on button "Save" at bounding box center [975, 675] width 99 height 32
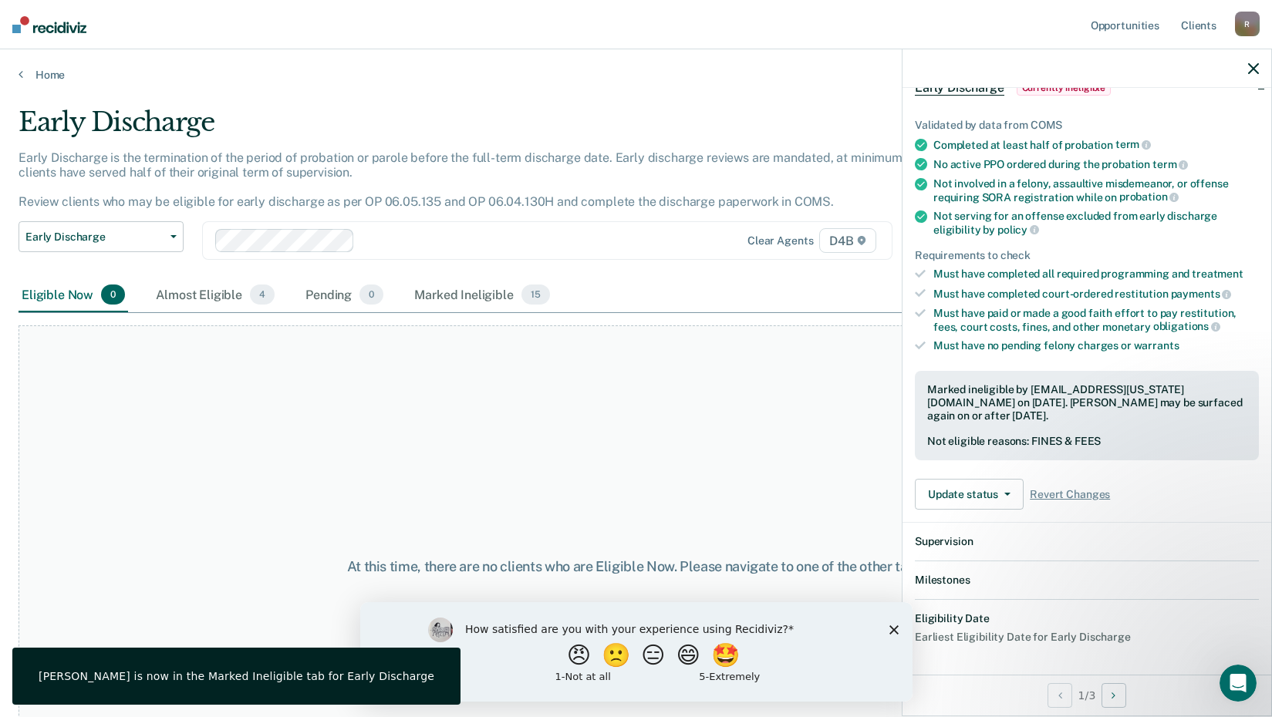
scroll to position [263, 0]
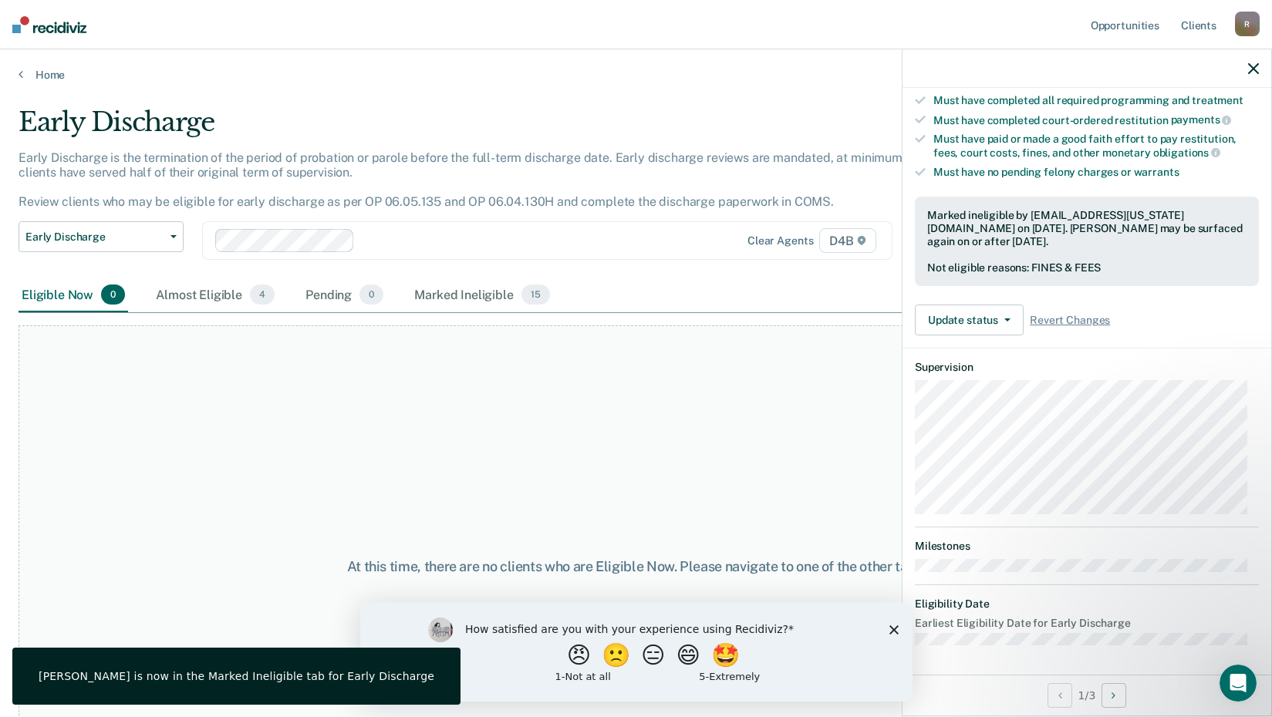
click at [1254, 66] on icon "button" at bounding box center [1253, 68] width 11 height 11
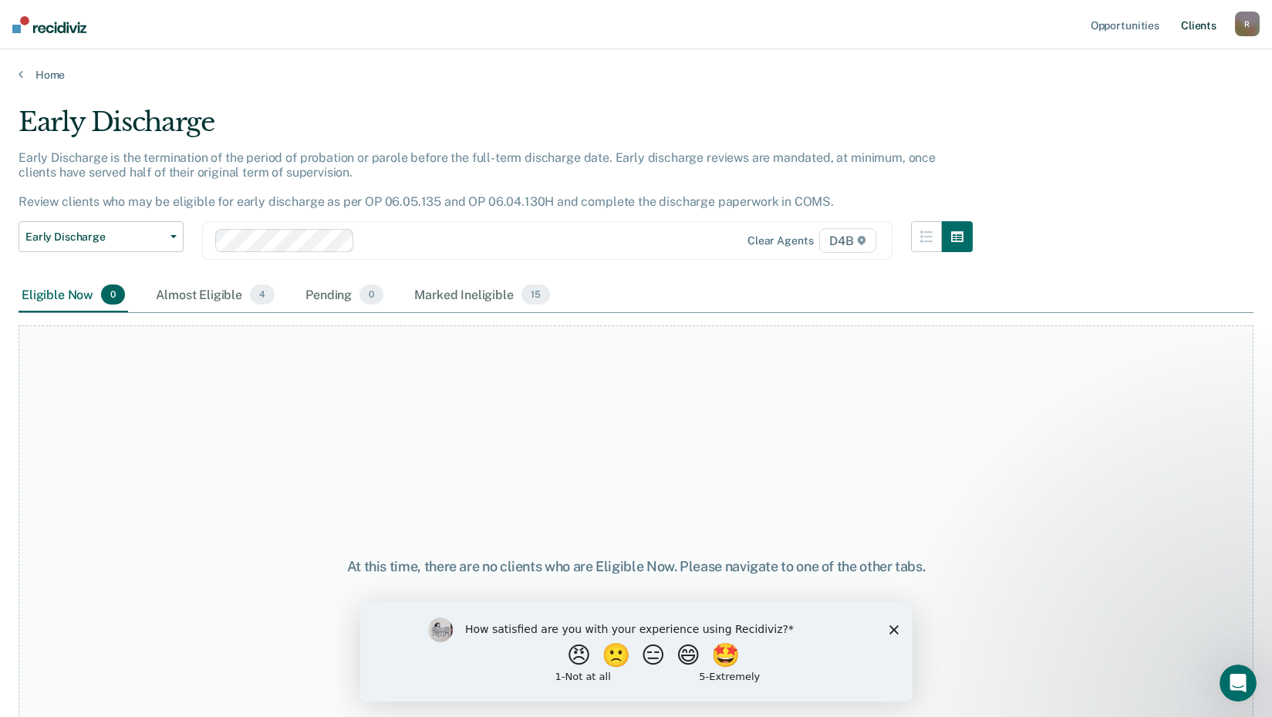
click at [1194, 22] on link "Client s" at bounding box center [1198, 24] width 42 height 49
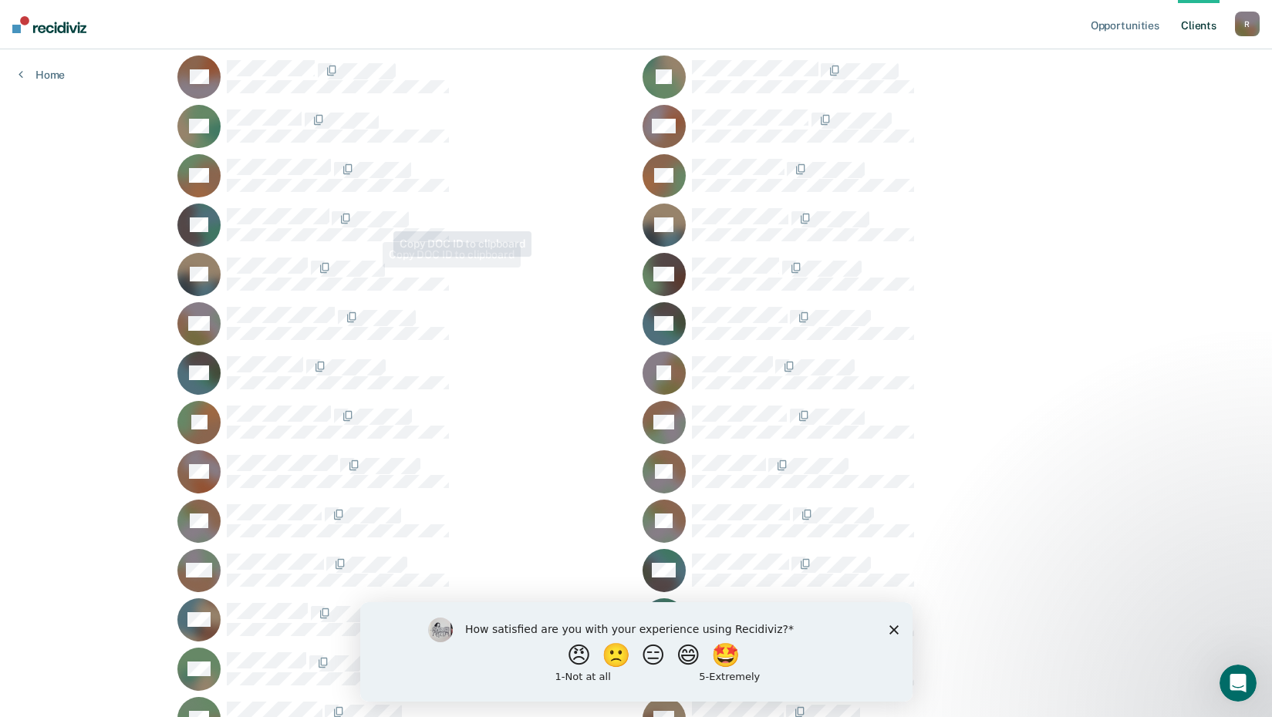
scroll to position [203, 0]
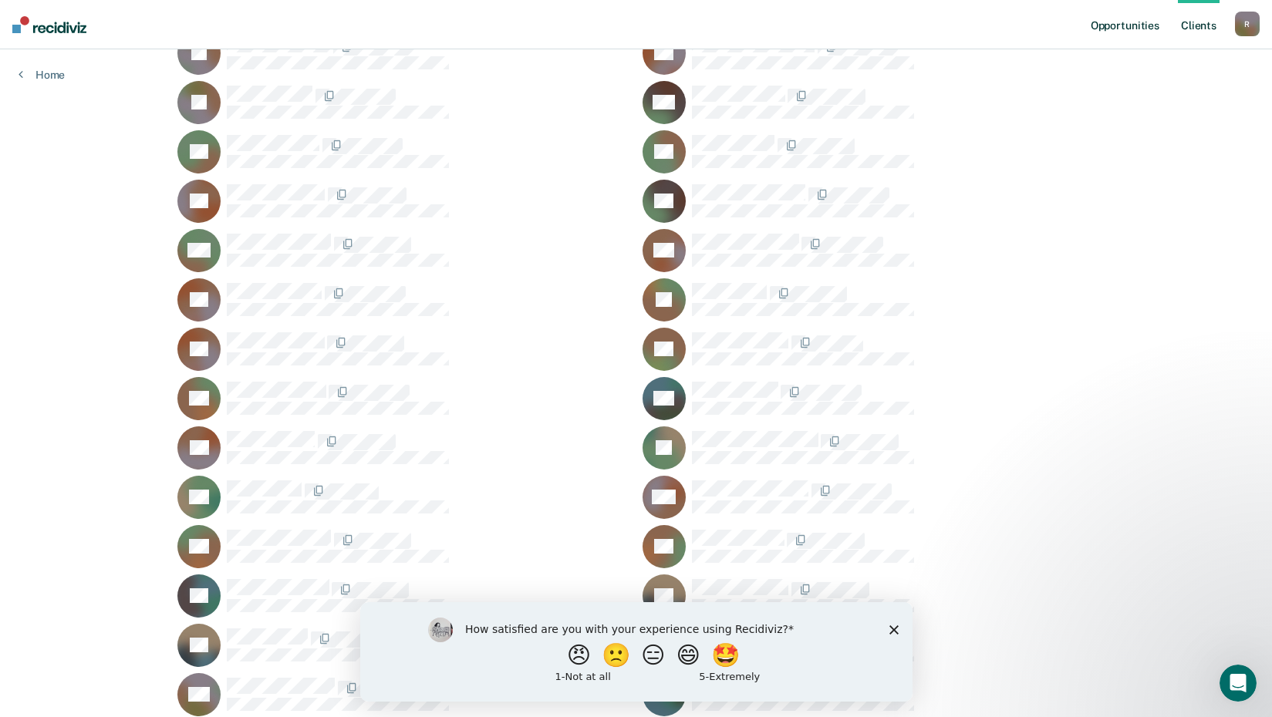
click at [1111, 27] on link "Opportunities" at bounding box center [1124, 24] width 75 height 49
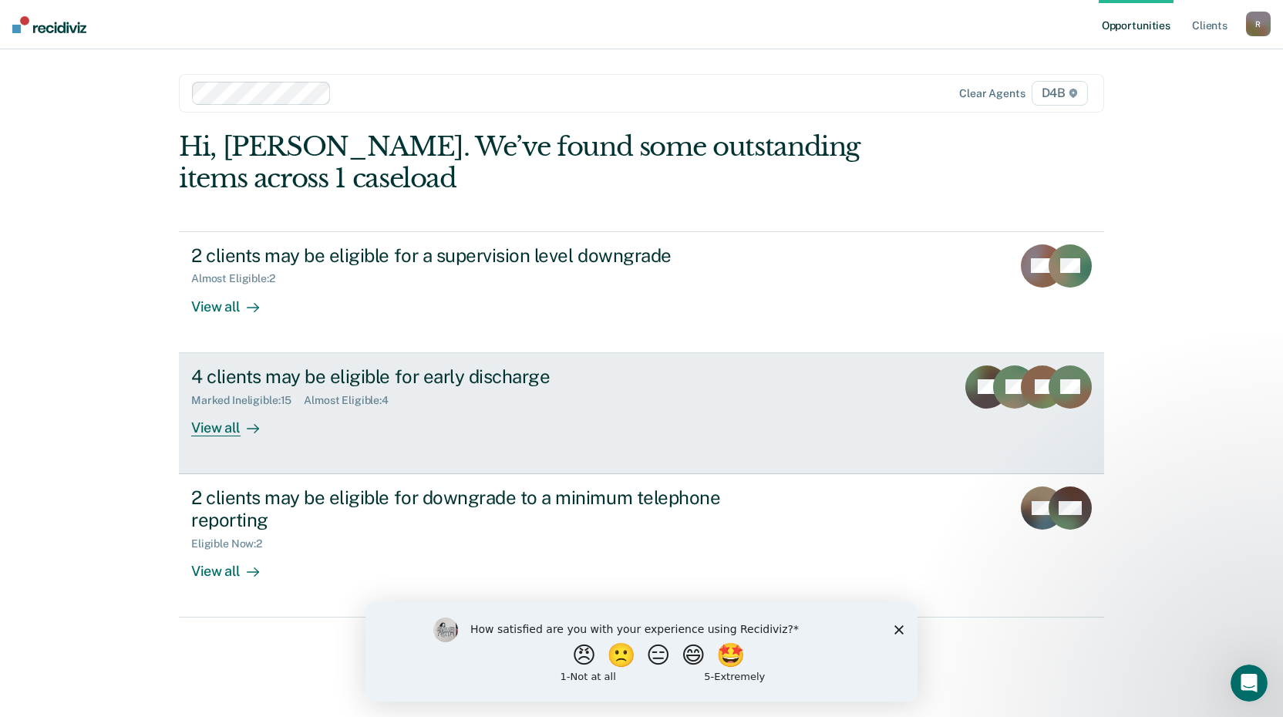
click at [217, 426] on div "View all" at bounding box center [234, 421] width 86 height 30
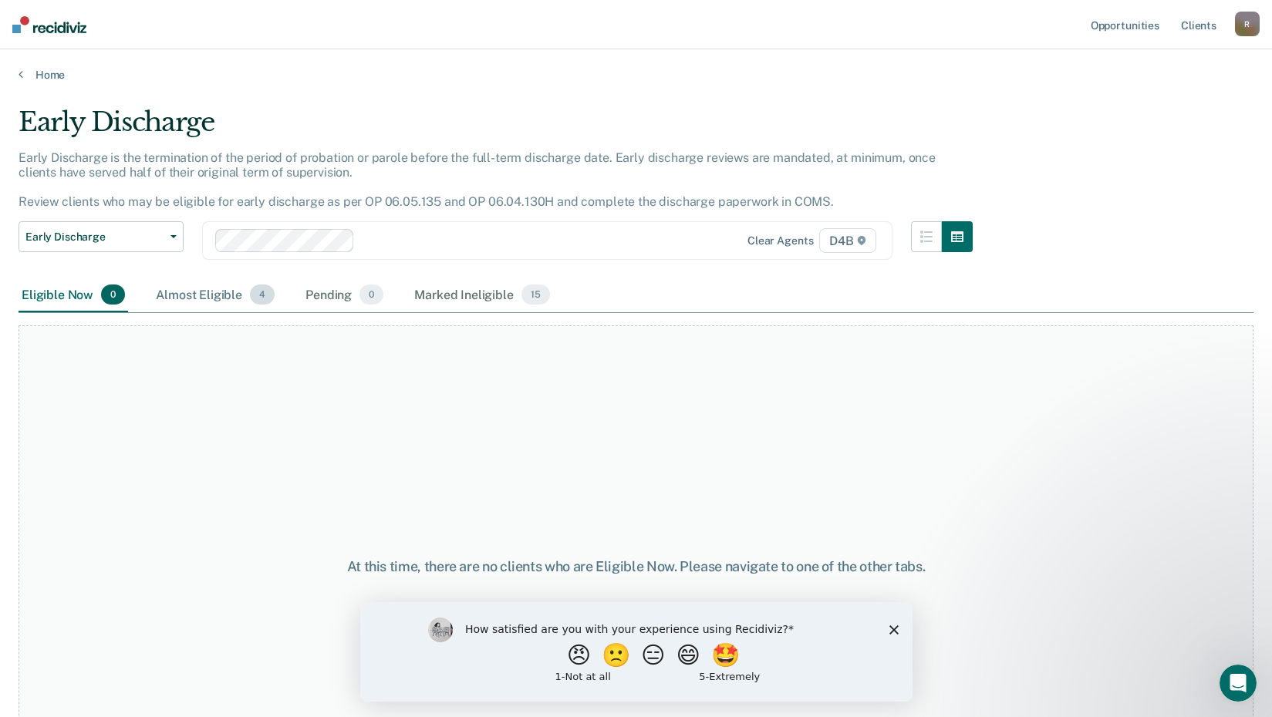
click at [207, 288] on div "Almost Eligible 4" at bounding box center [215, 295] width 125 height 34
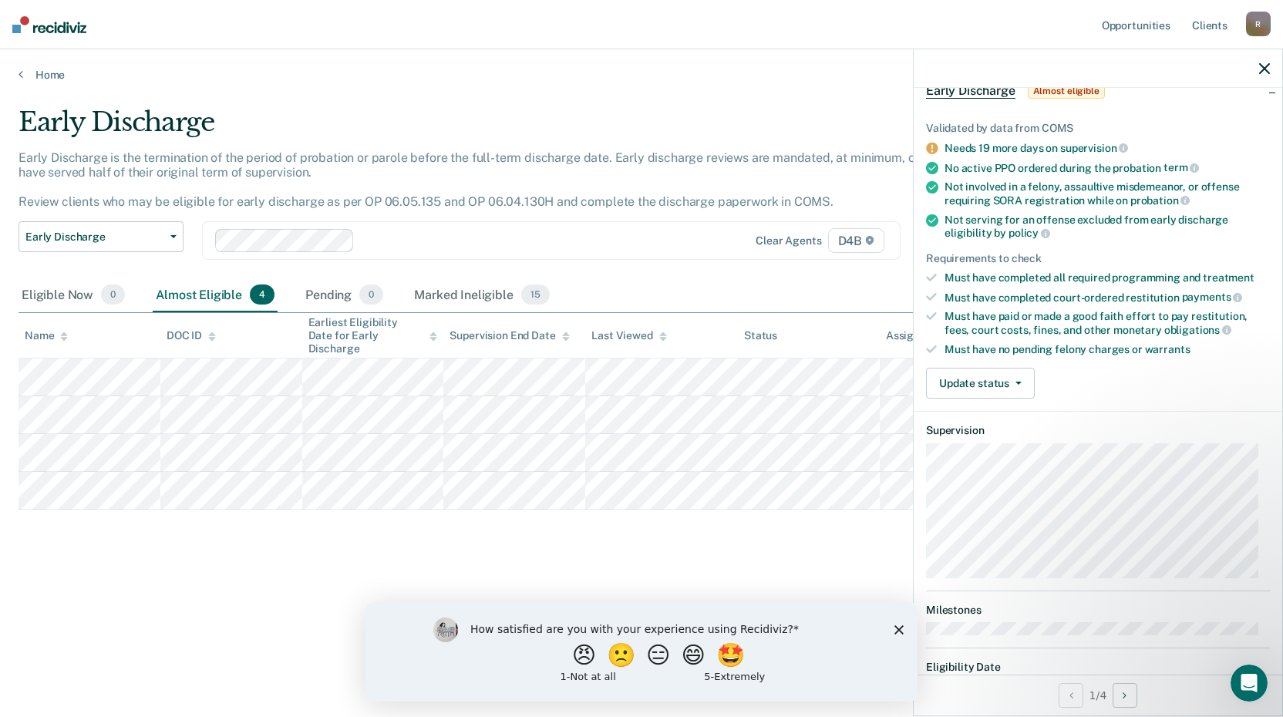
scroll to position [149, 0]
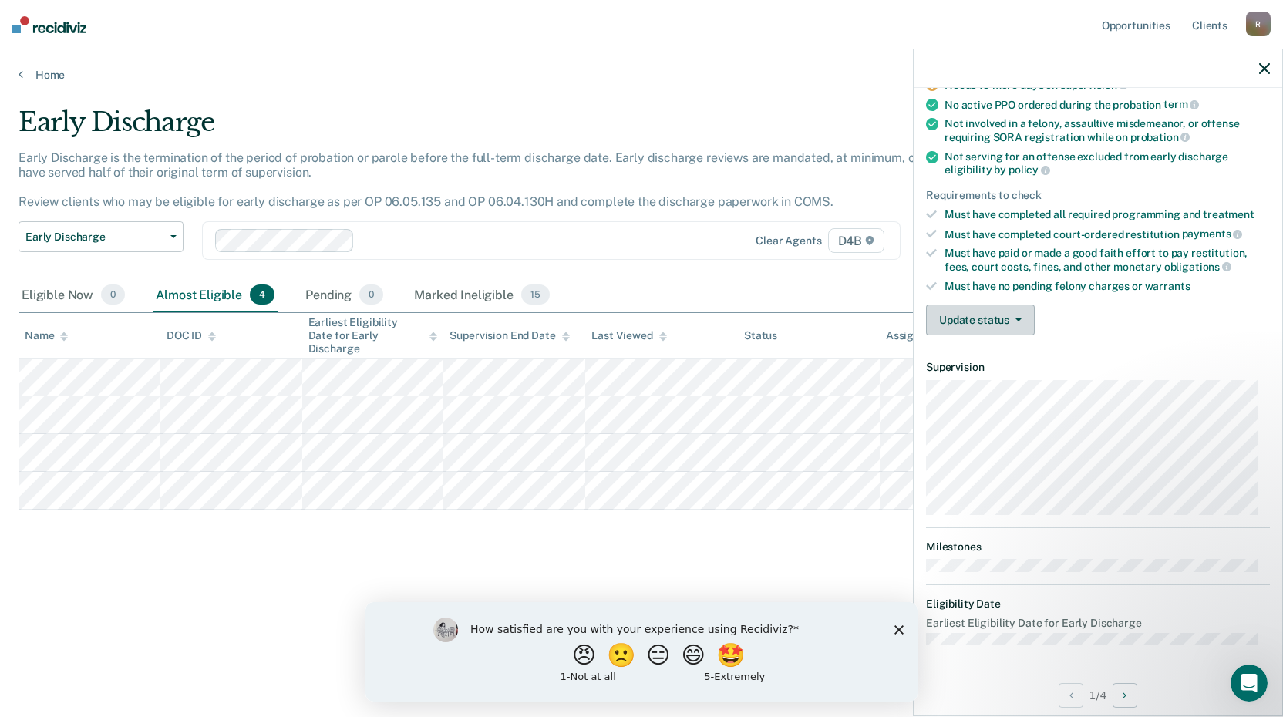
click at [993, 315] on button "Update status" at bounding box center [980, 320] width 109 height 31
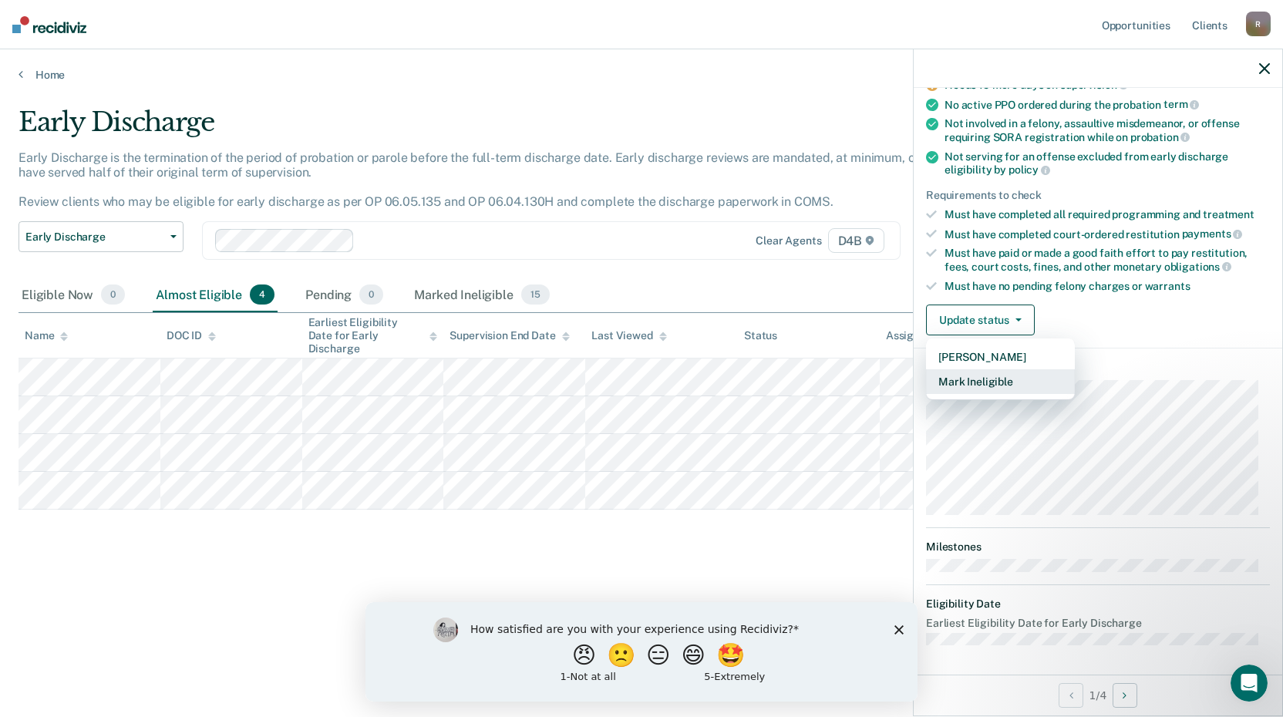
click at [981, 379] on button "Mark Ineligible" at bounding box center [1000, 381] width 149 height 25
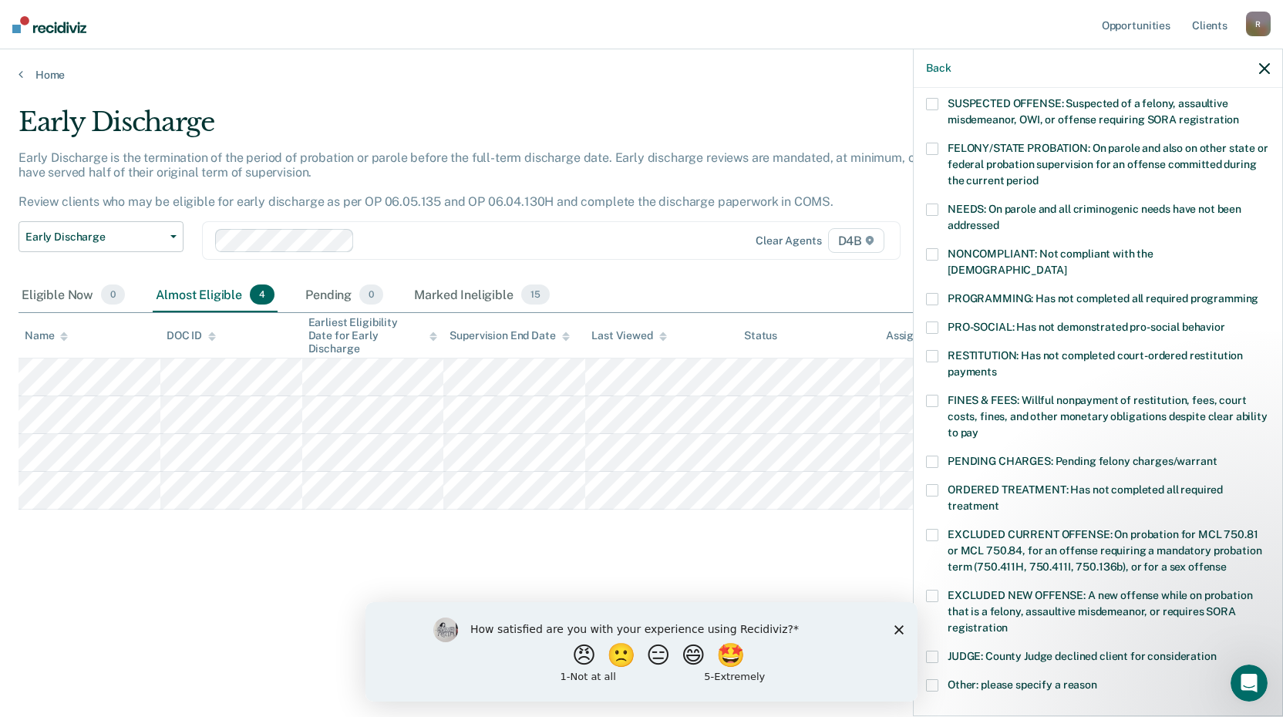
scroll to position [154, 0]
click at [925, 253] on div "TC Which of the following requirements has [PERSON_NAME] not met? [MEDICAL_DATA…" at bounding box center [1098, 400] width 369 height 625
click at [932, 254] on span at bounding box center [932, 253] width 12 height 12
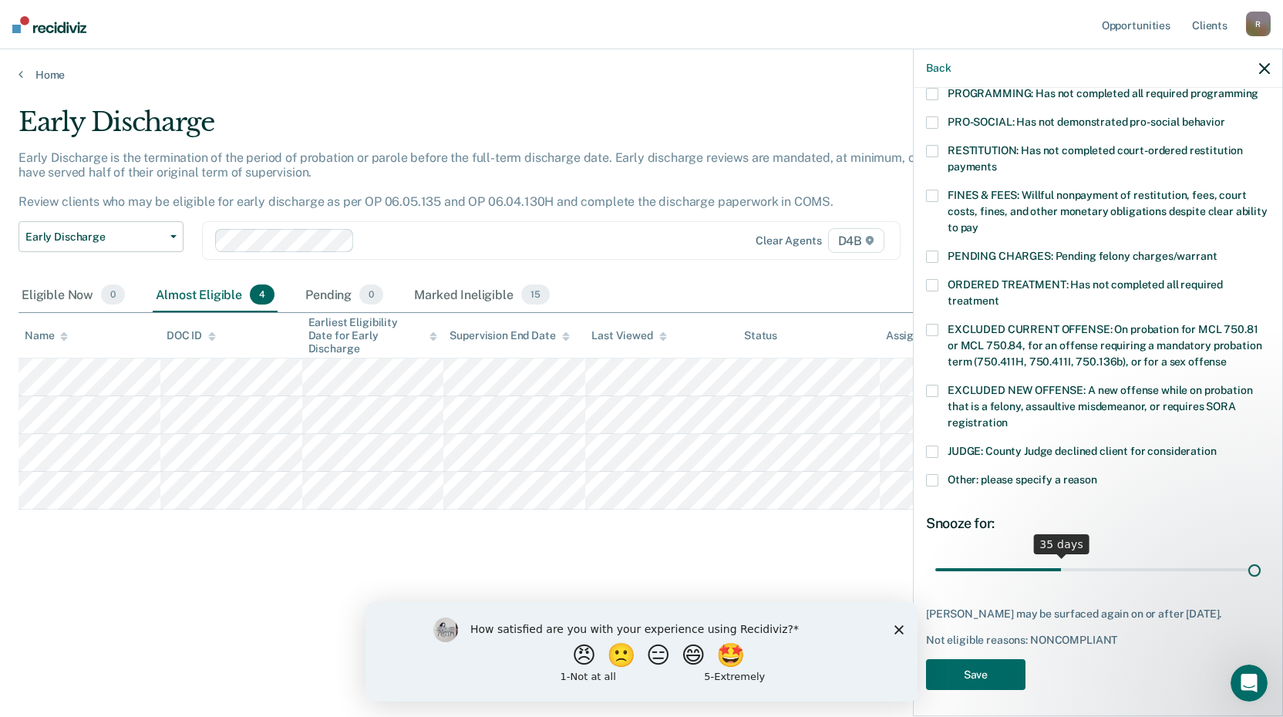
scroll to position [358, 0]
drag, startPoint x: 1042, startPoint y: 553, endPoint x: 1306, endPoint y: 487, distance: 271.9
type input "90"
click at [1261, 556] on input "range" at bounding box center [1097, 569] width 325 height 27
click at [933, 474] on span at bounding box center [932, 480] width 12 height 12
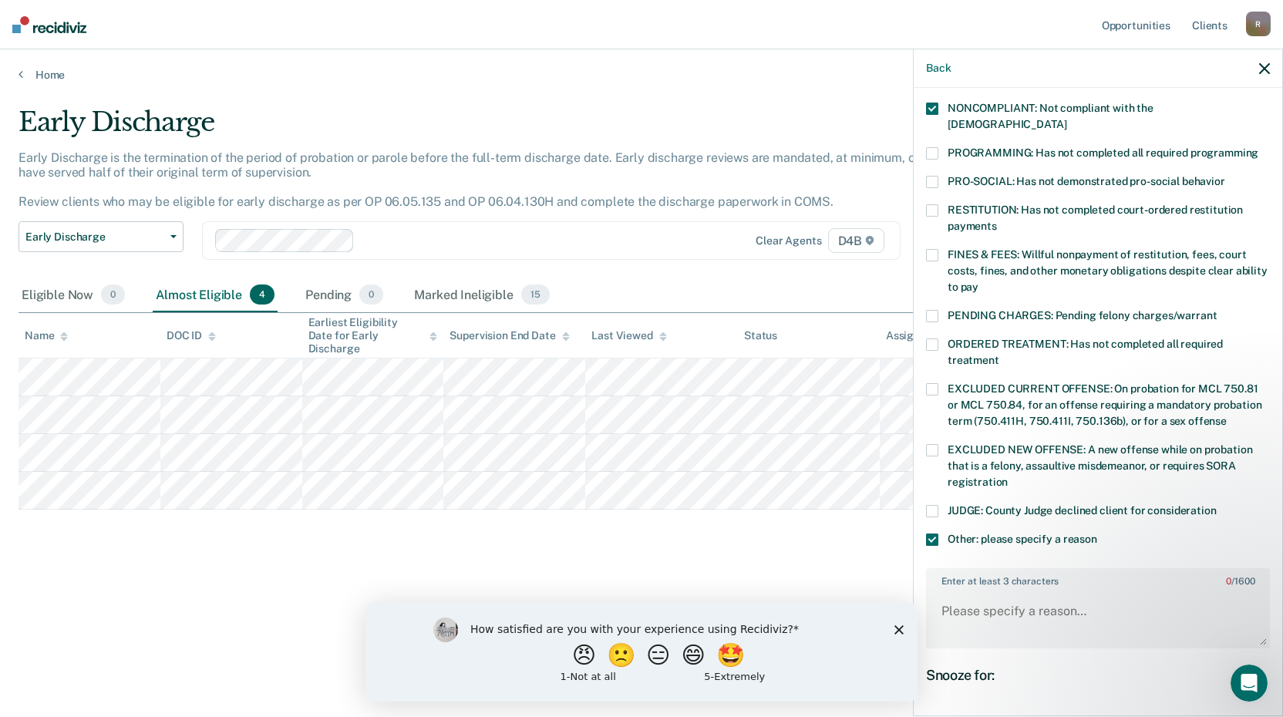
scroll to position [451, 0]
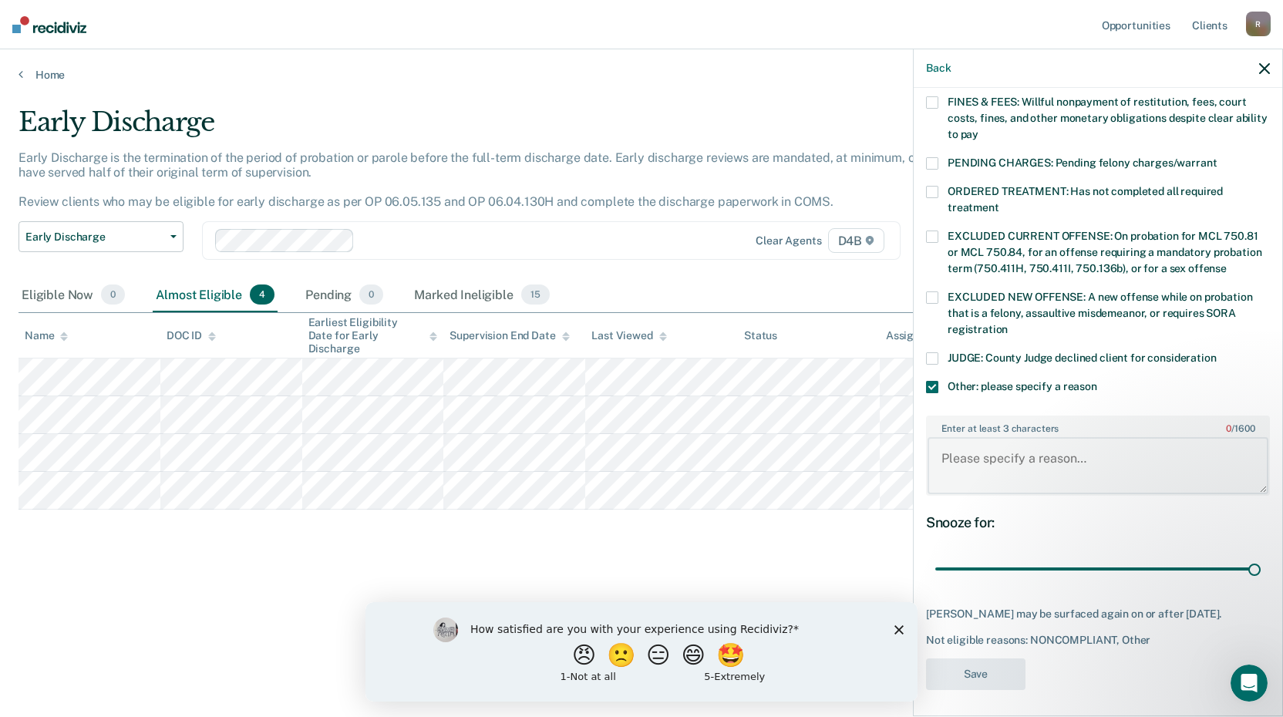
click at [987, 440] on textarea "Enter at least 3 characters 0 / 1600" at bounding box center [1098, 465] width 341 height 57
drag, startPoint x: 993, startPoint y: 456, endPoint x: 979, endPoint y: 470, distance: 20.7
type textarea "Has not completed csw hours or paid fines and costs."
drag, startPoint x: 979, startPoint y: 470, endPoint x: 988, endPoint y: 662, distance: 191.5
click at [988, 662] on button "Save" at bounding box center [975, 675] width 99 height 32
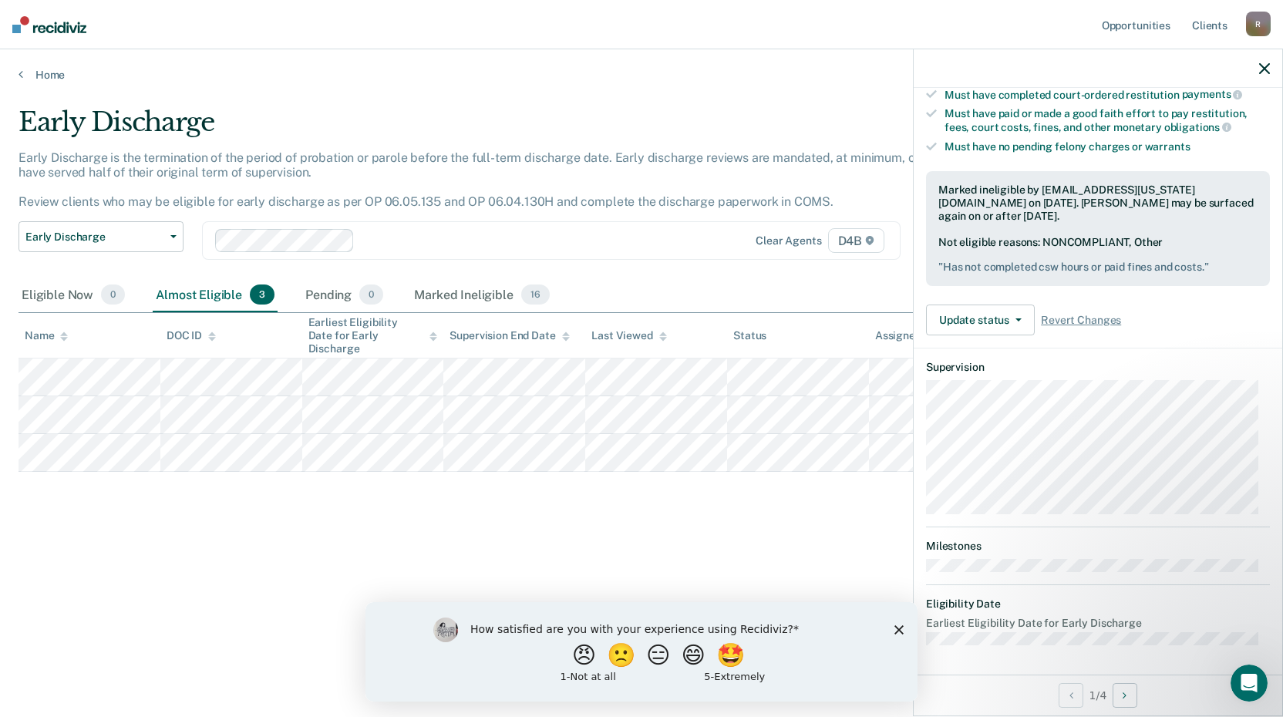
scroll to position [181, 0]
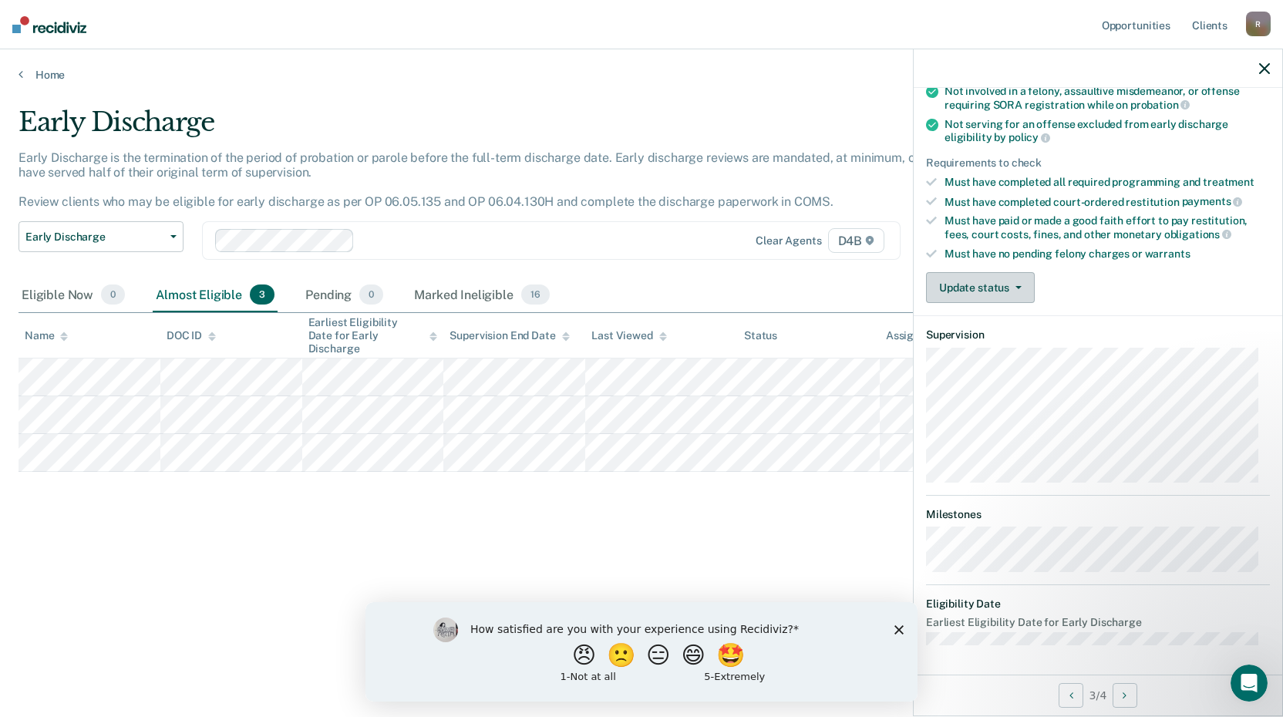
click at [999, 290] on button "Update status" at bounding box center [980, 287] width 109 height 31
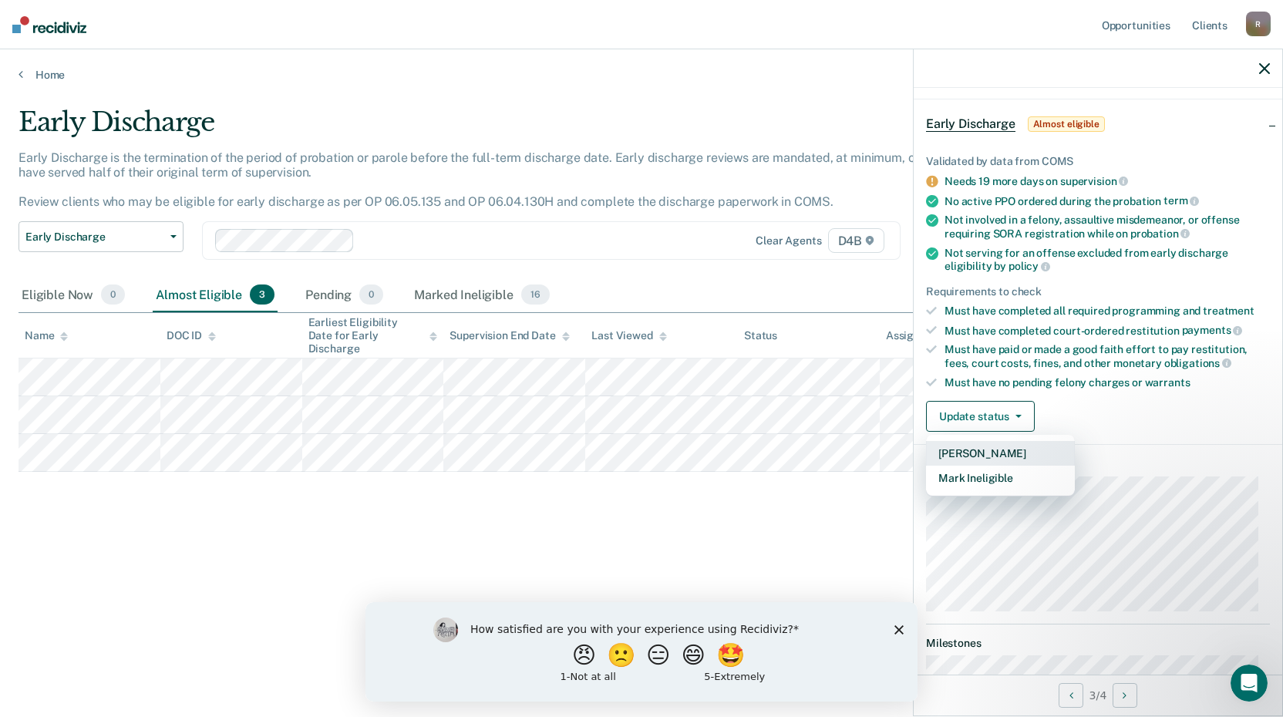
scroll to position [77, 0]
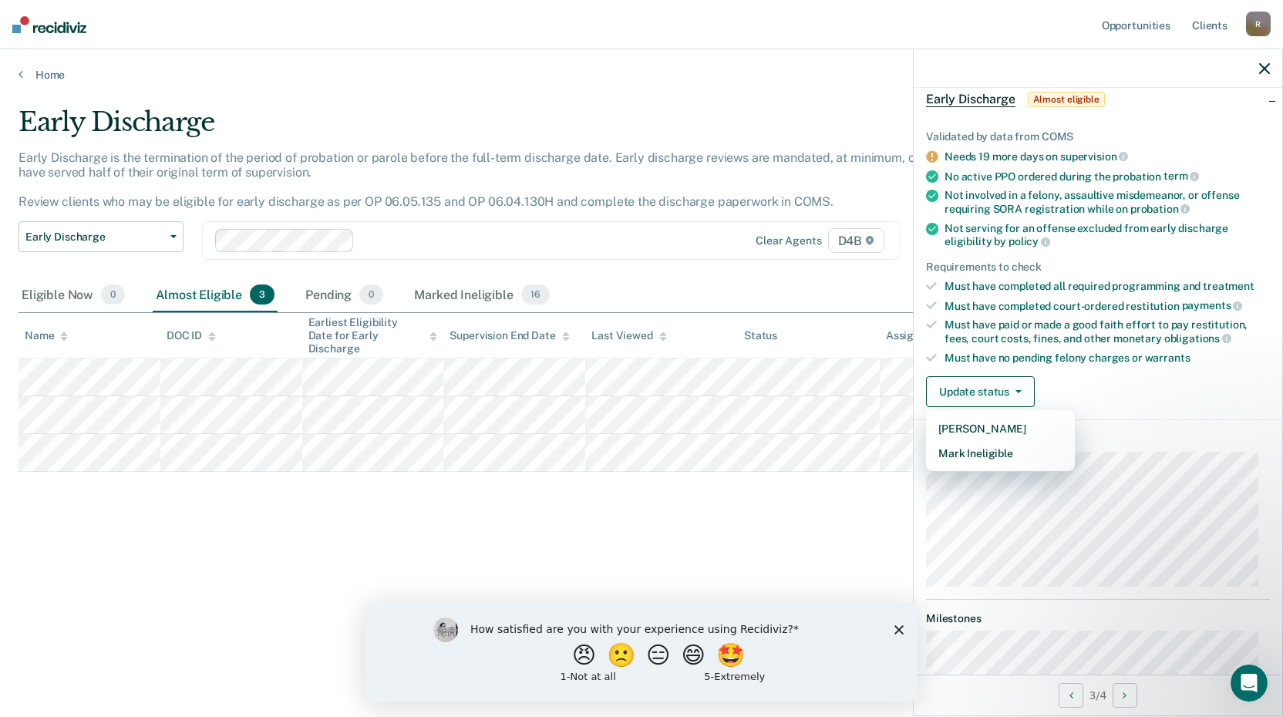
click at [1265, 63] on icon "button" at bounding box center [1264, 68] width 11 height 11
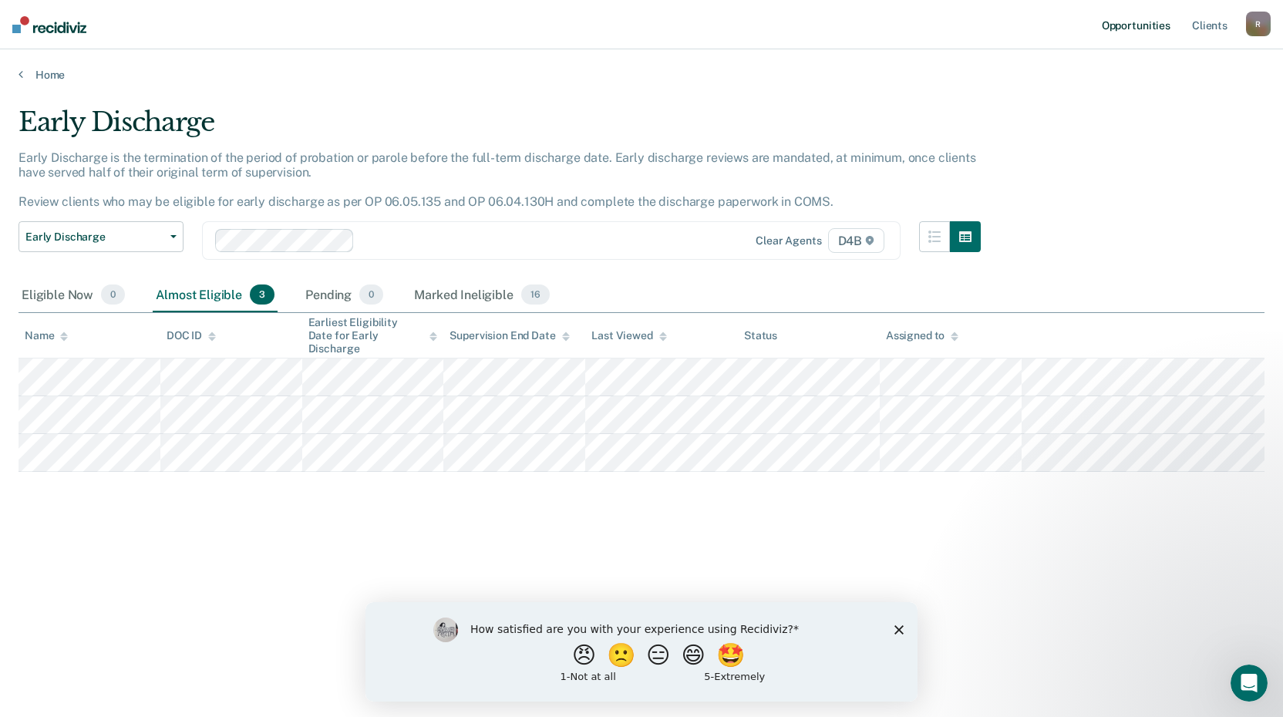
click at [1123, 17] on link "Opportunities" at bounding box center [1136, 24] width 75 height 49
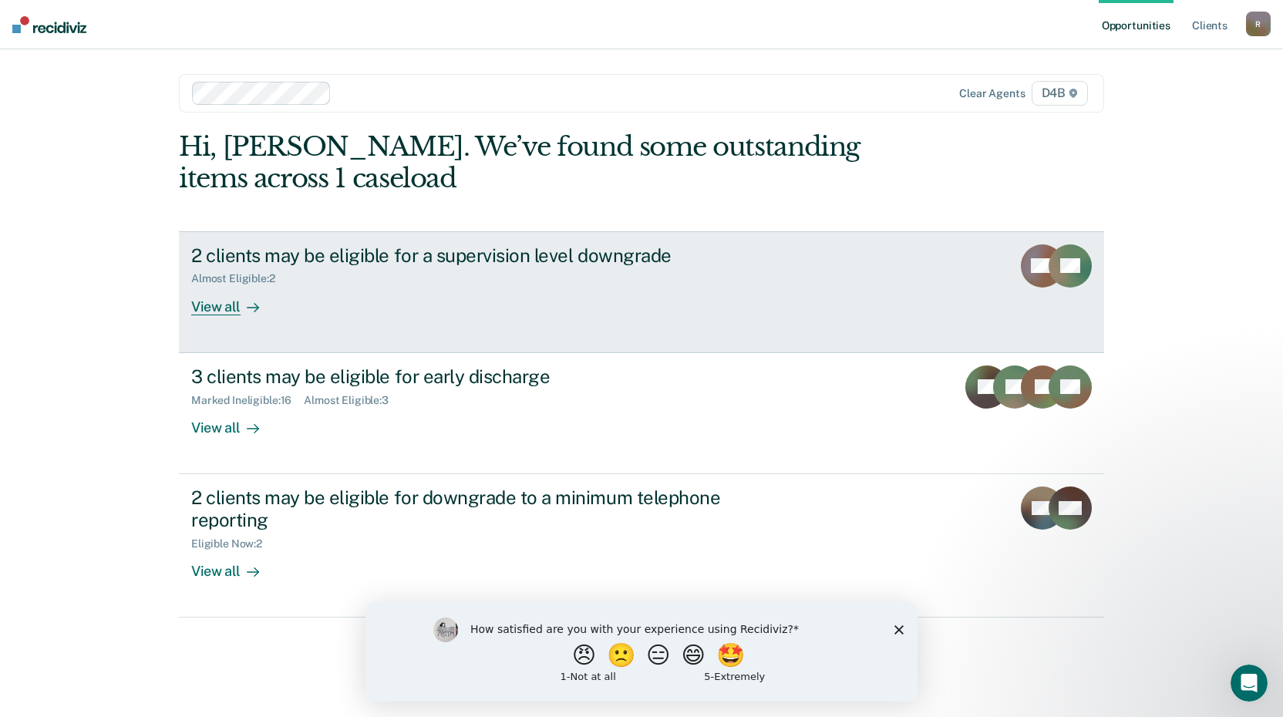
click at [237, 305] on div "View all" at bounding box center [234, 300] width 86 height 30
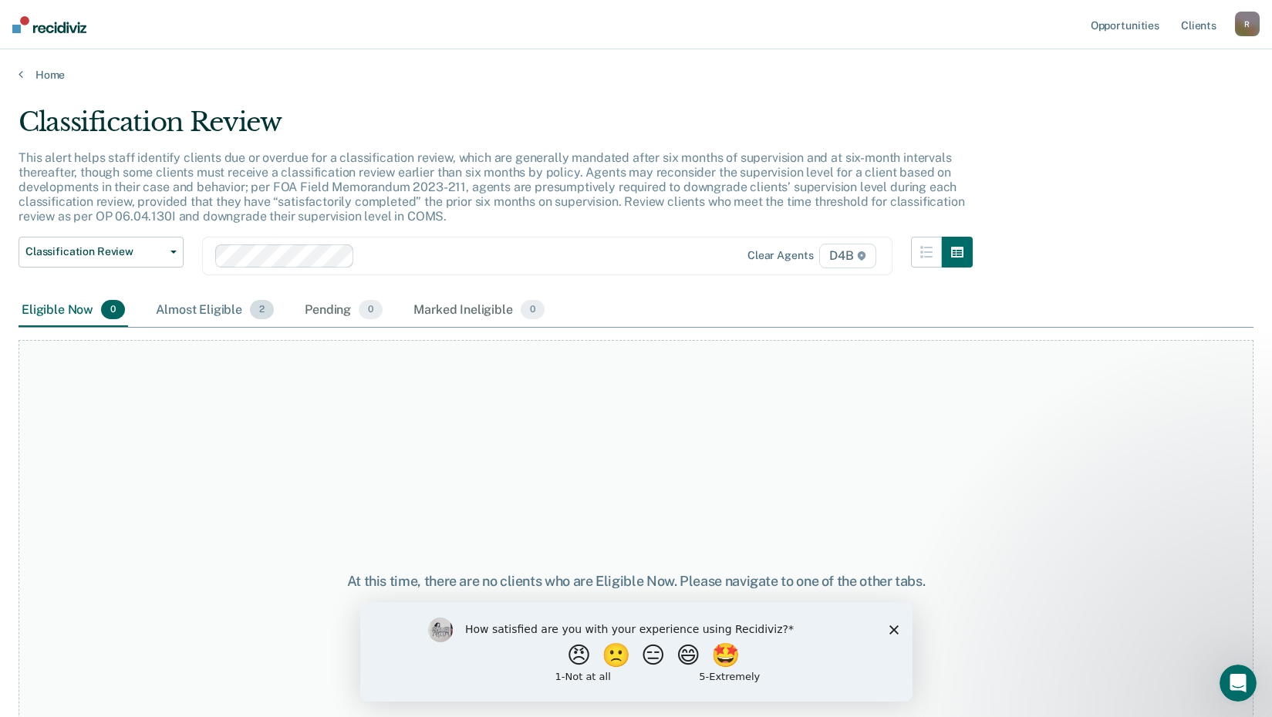
click at [233, 315] on div "Almost Eligible 2" at bounding box center [215, 311] width 124 height 34
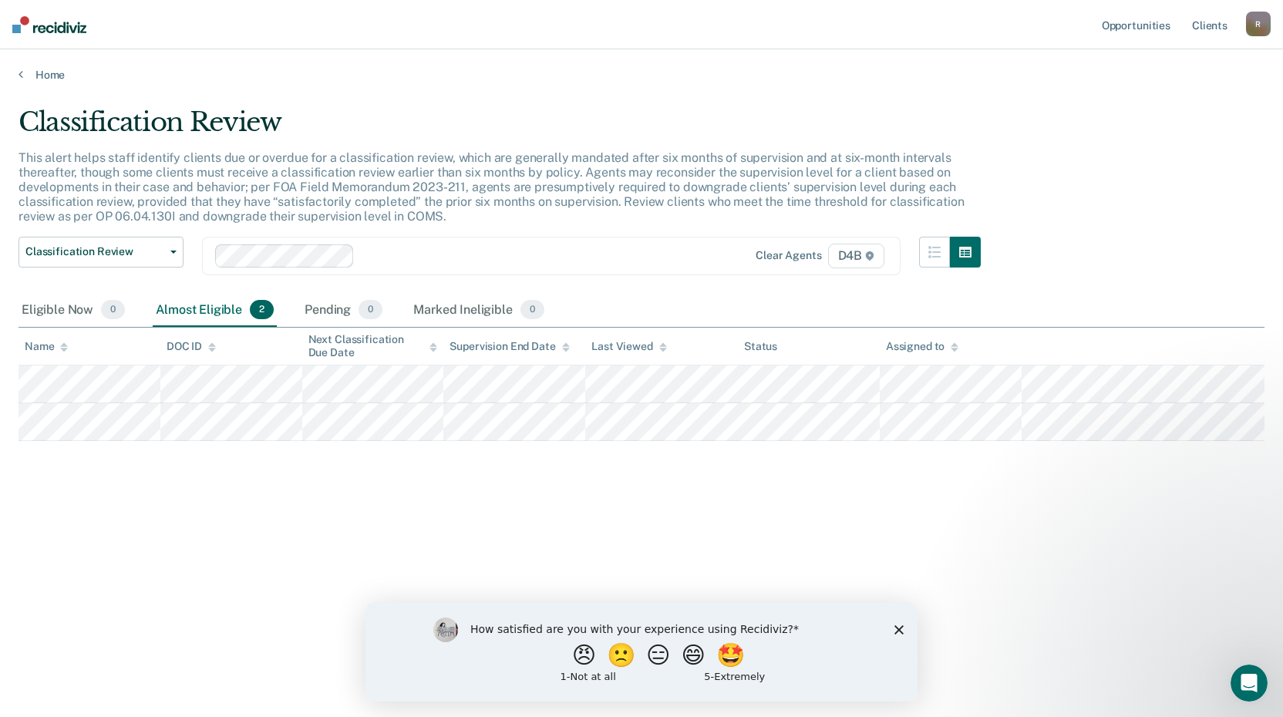
click at [1255, 12] on div "R" at bounding box center [1258, 24] width 25 height 25
click at [1139, 29] on link "Opportunities" at bounding box center [1136, 24] width 75 height 49
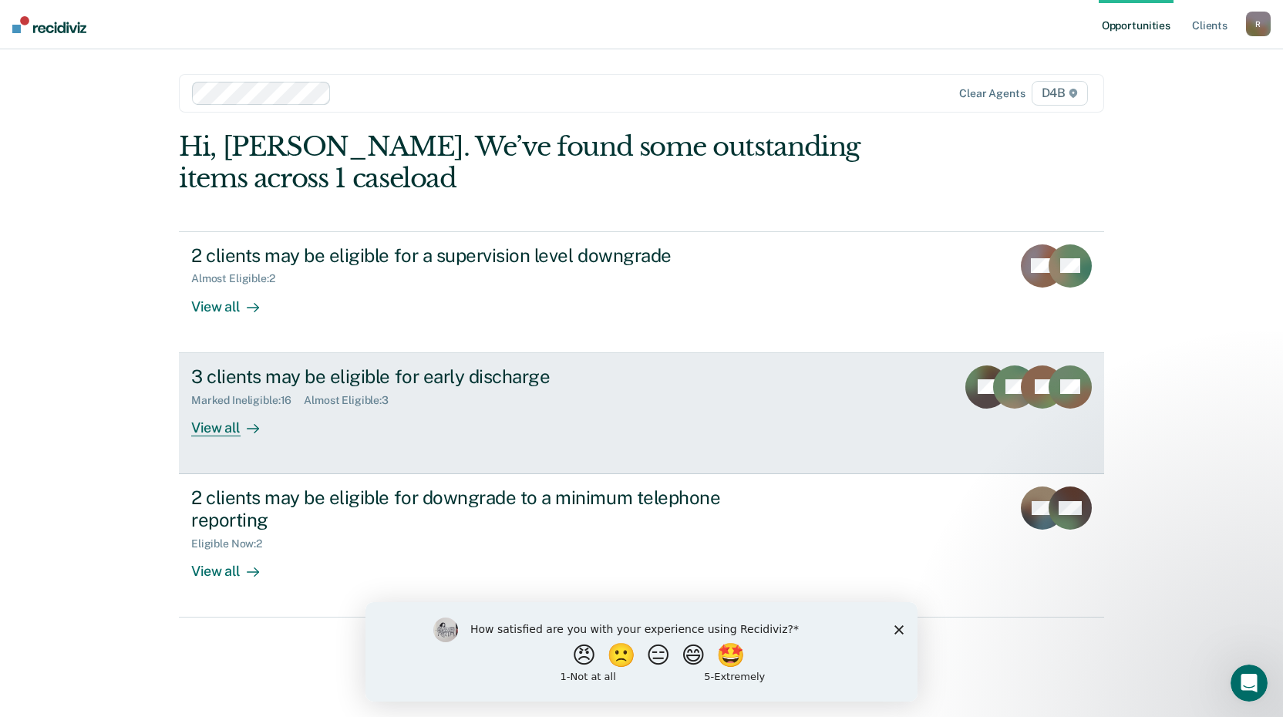
click at [234, 433] on div "View all" at bounding box center [234, 421] width 86 height 30
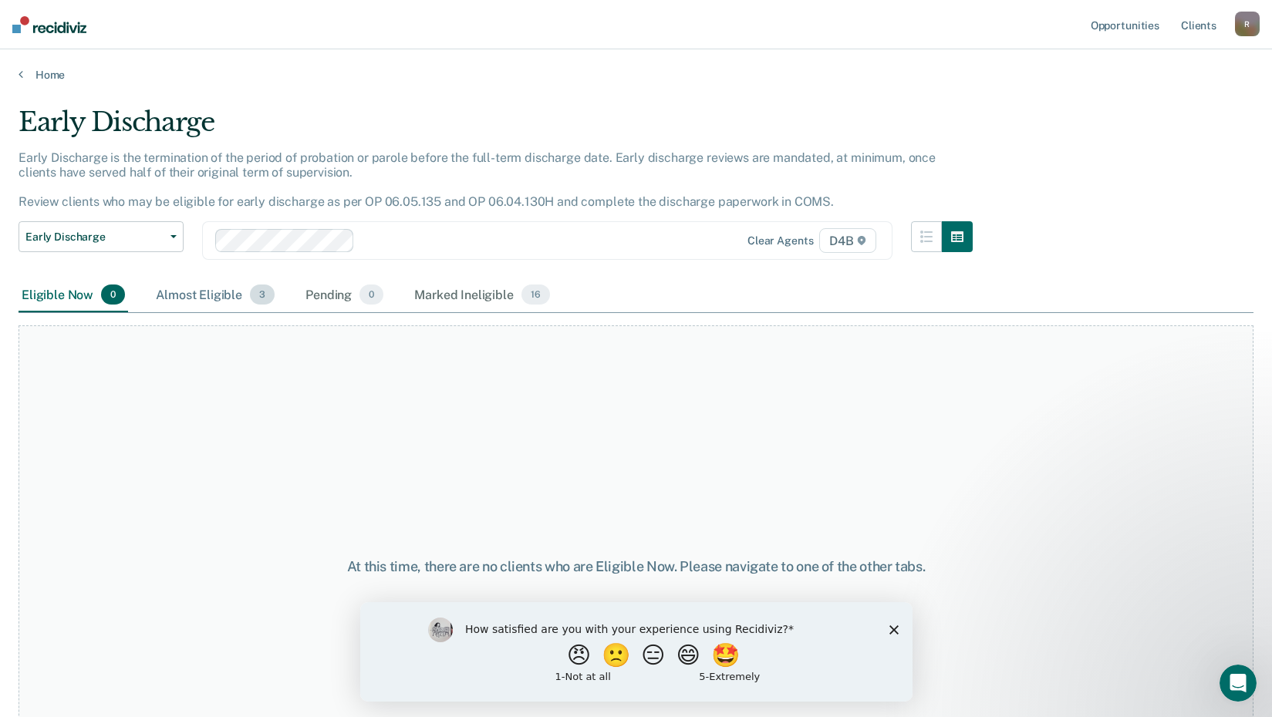
click at [209, 295] on div "Almost Eligible 3" at bounding box center [215, 295] width 125 height 34
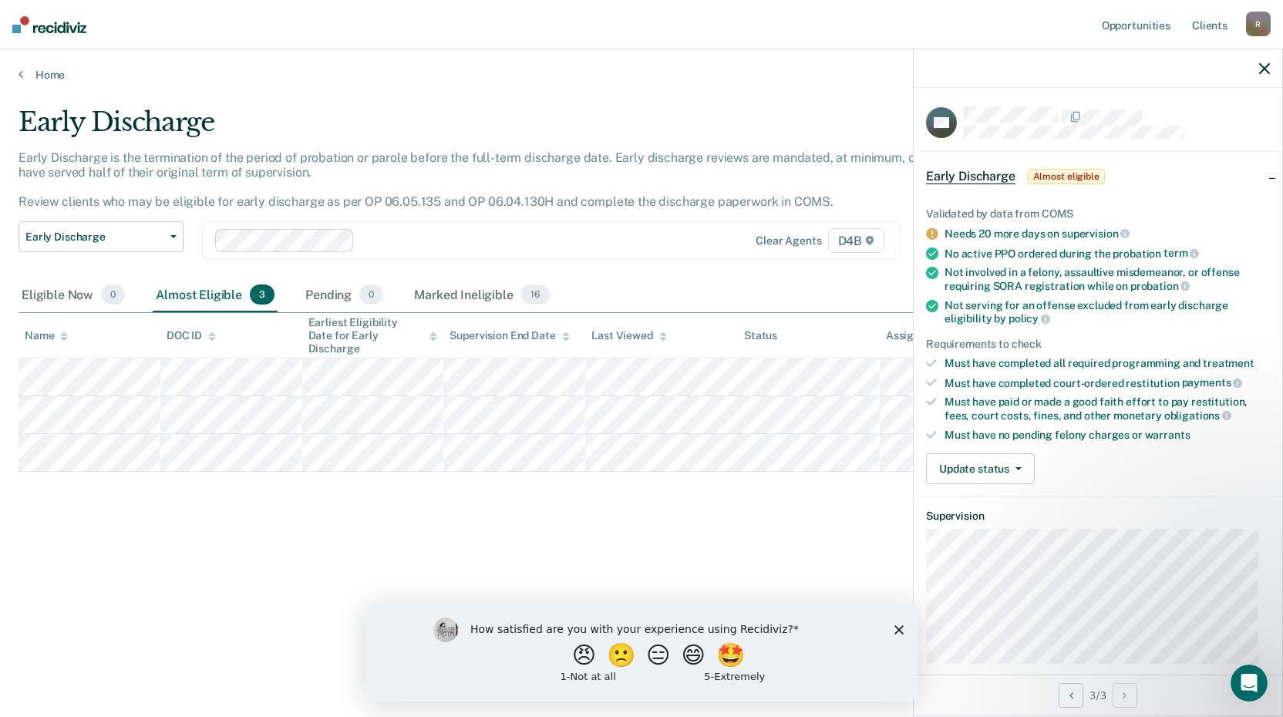
click at [1262, 71] on icon "button" at bounding box center [1264, 68] width 11 height 11
